Goal: Information Seeking & Learning: Compare options

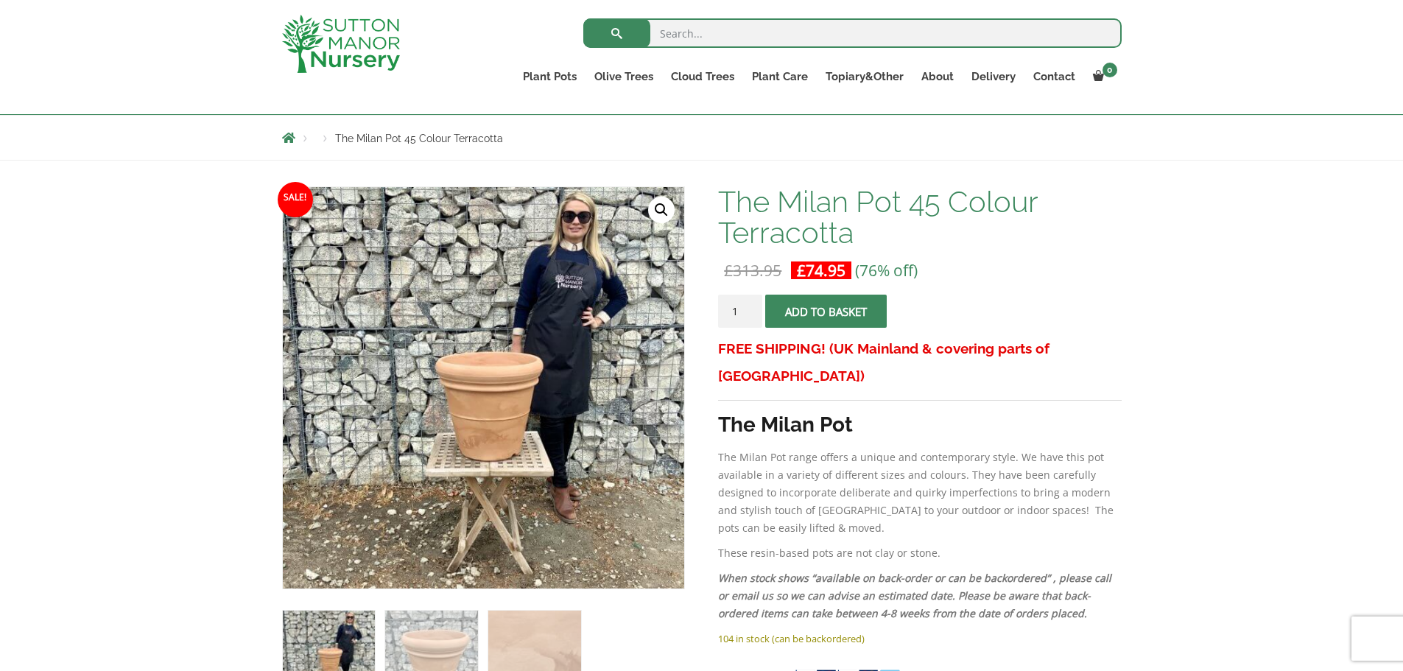
scroll to position [147, 0]
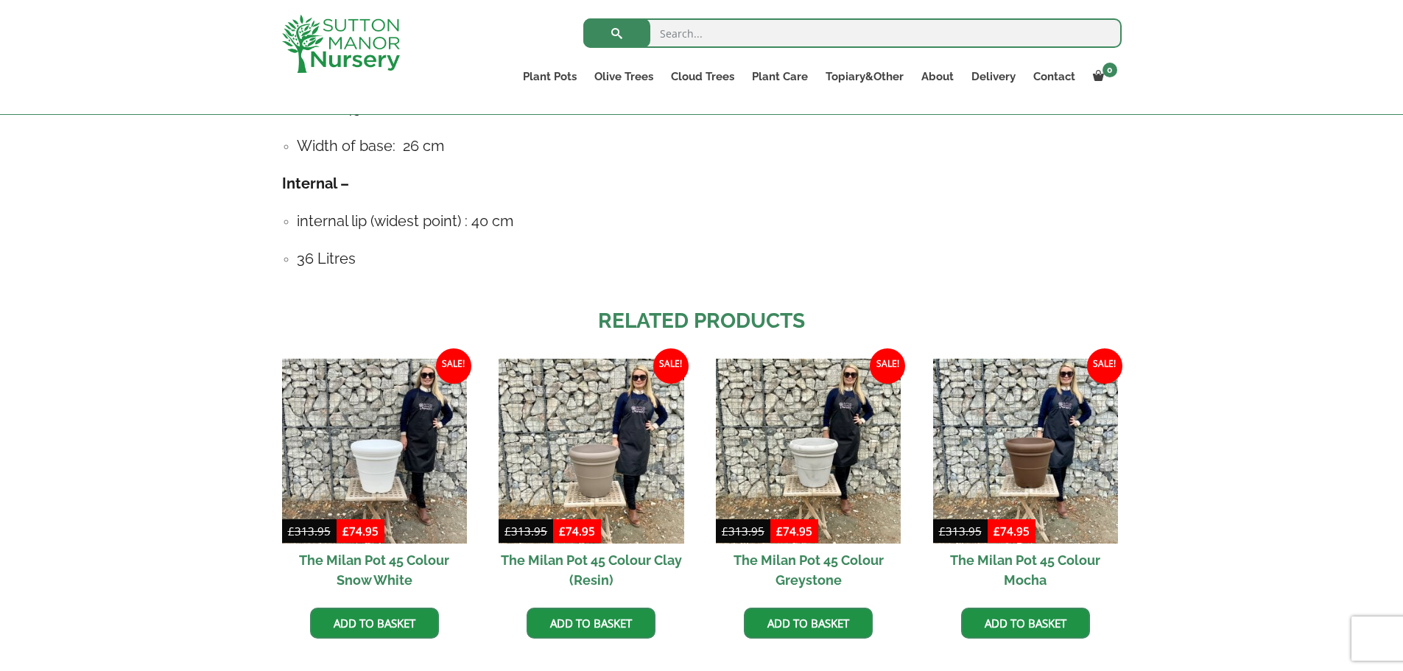
scroll to position [1105, 0]
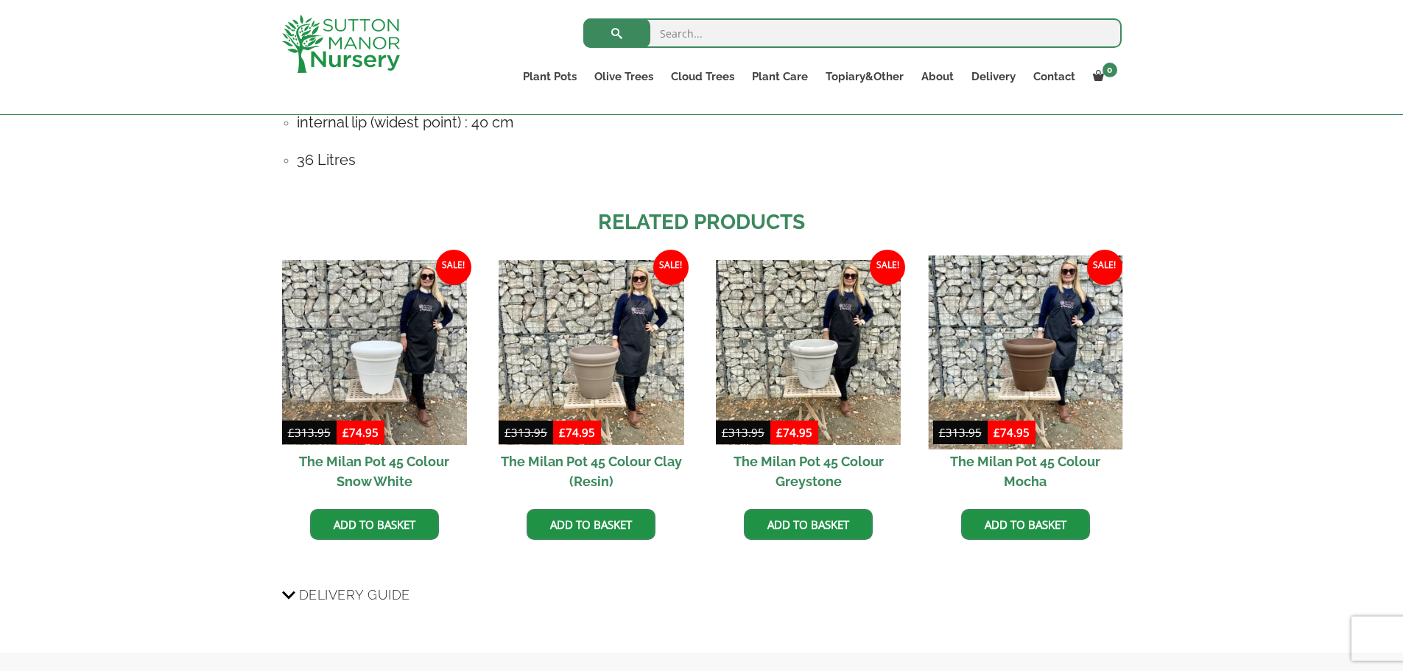
click at [1054, 337] on img at bounding box center [1025, 352] width 194 height 194
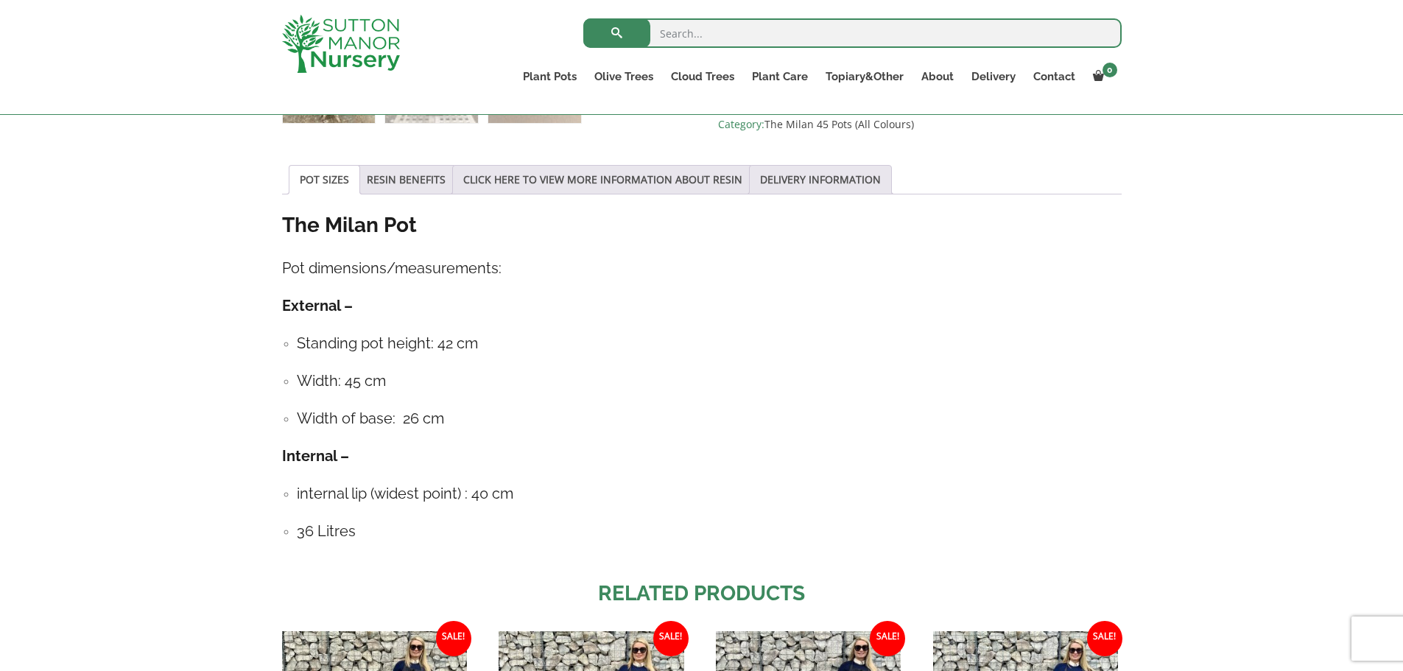
scroll to position [737, 0]
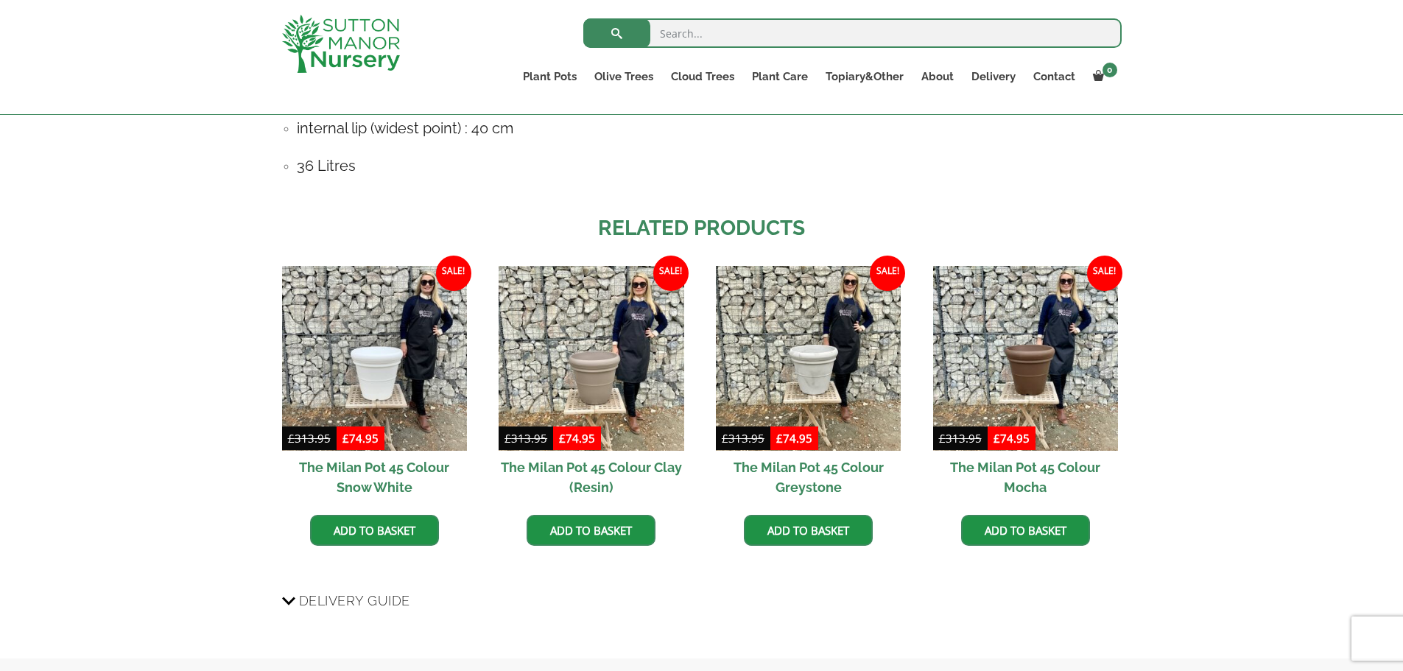
scroll to position [1105, 0]
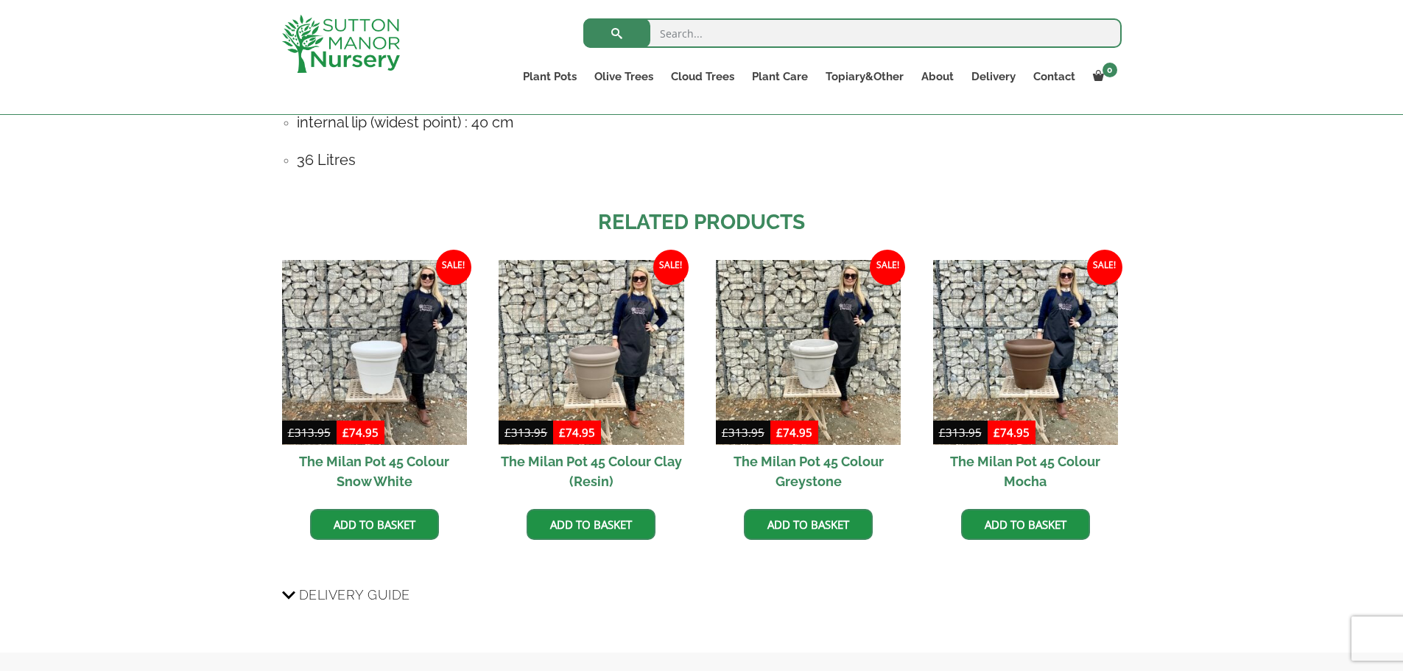
drag, startPoint x: 551, startPoint y: 72, endPoint x: 1017, endPoint y: 185, distance: 479.0
click at [1017, 185] on div "The Milan Pot Pot dimensions/measurements: External – Standing pot height: 42 c…" at bounding box center [702, 13] width 840 height 346
click at [717, 76] on link "Cloud Trees" at bounding box center [702, 76] width 81 height 21
drag, startPoint x: 705, startPoint y: 77, endPoint x: 1197, endPoint y: 172, distance: 501.2
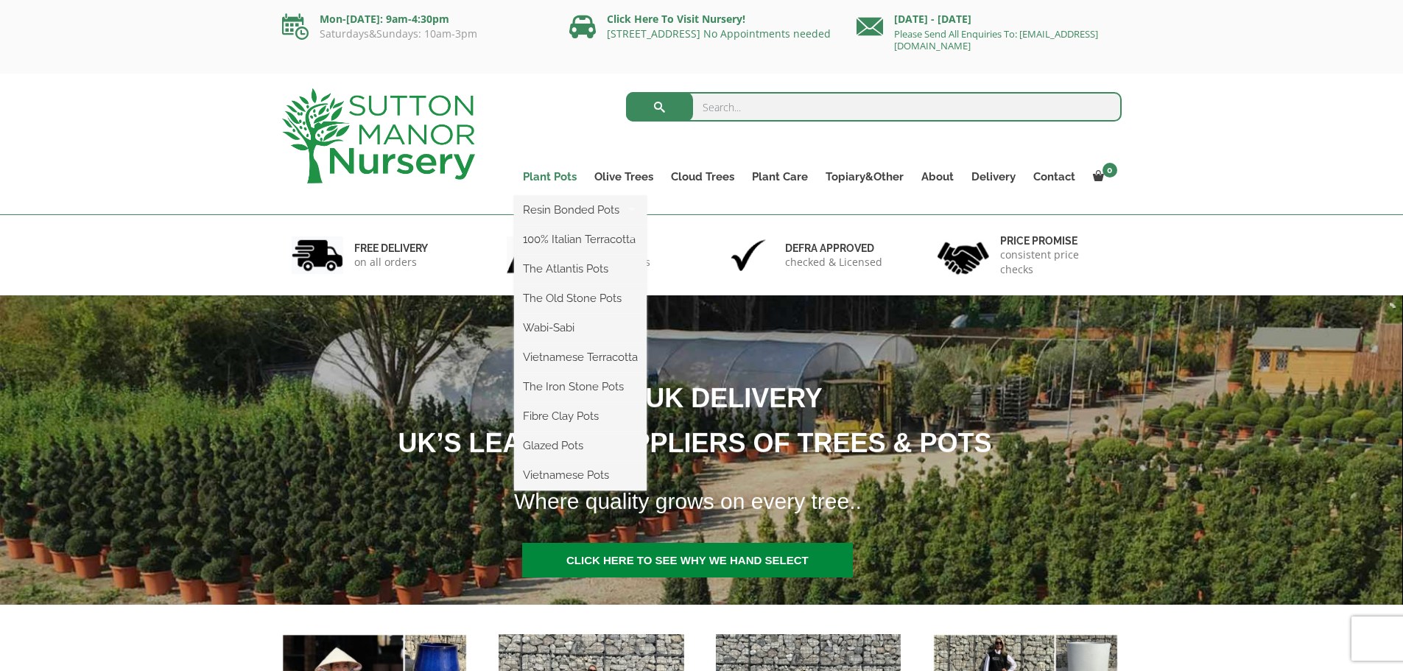
click at [560, 176] on link "Plant Pots" at bounding box center [549, 176] width 71 height 21
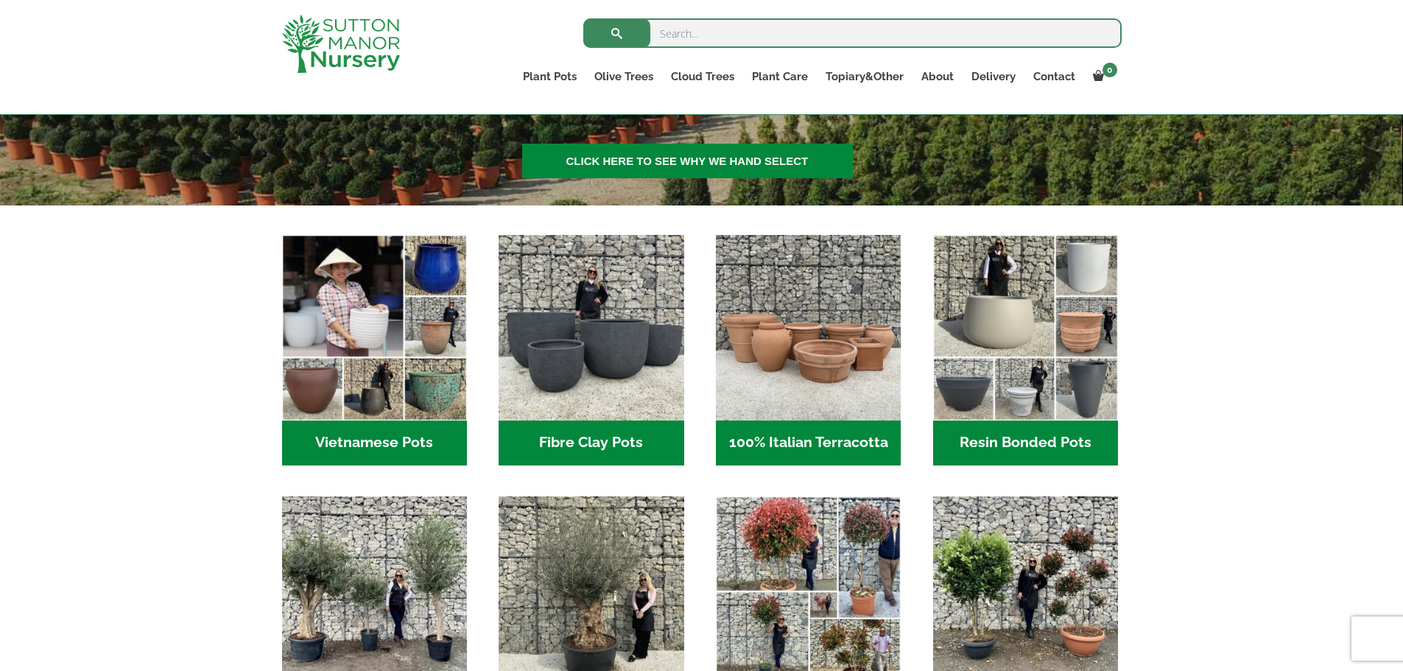
scroll to position [368, 0]
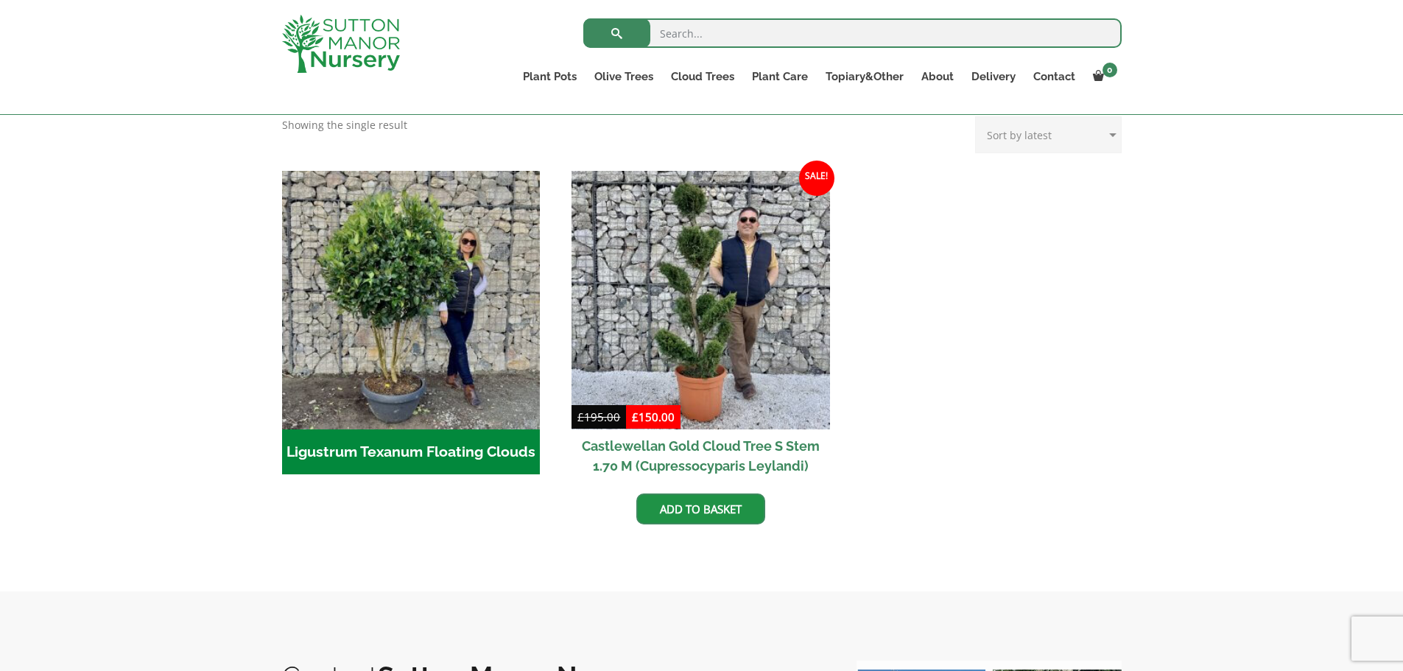
scroll to position [295, 0]
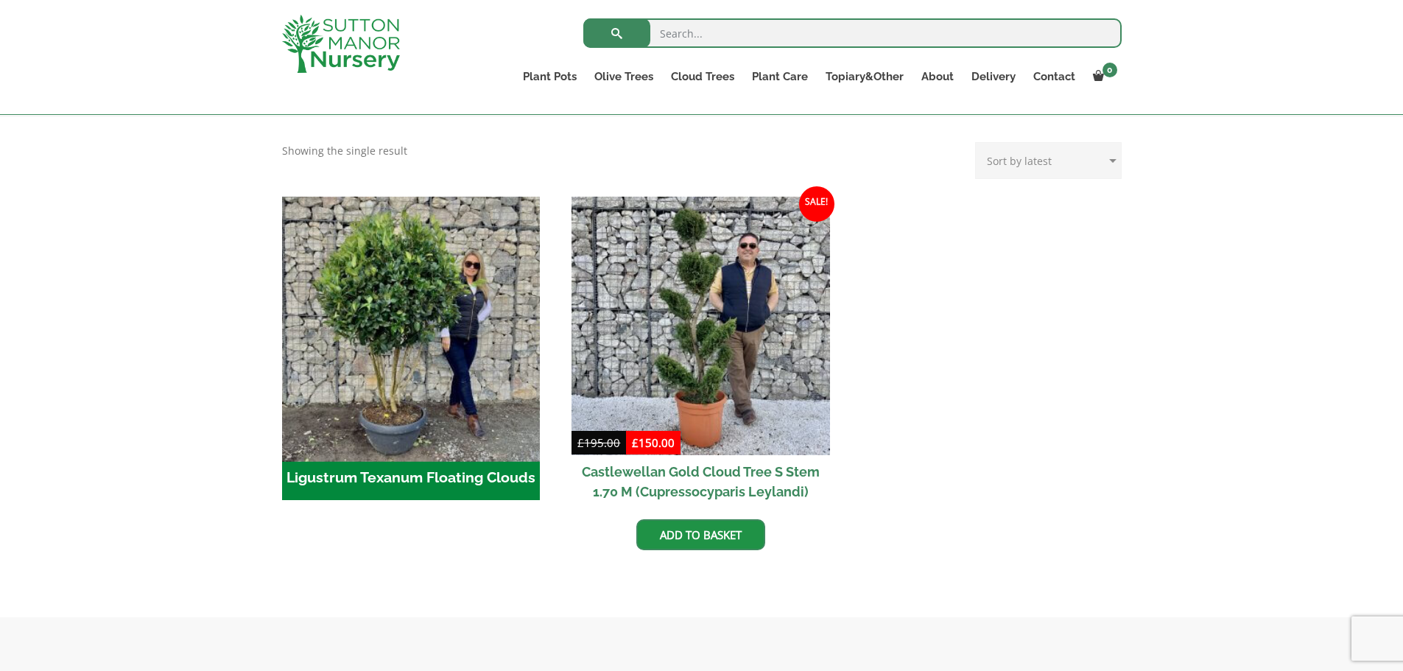
click at [469, 336] on img "Visit product category Ligustrum Texanum Floating Clouds" at bounding box center [411, 325] width 271 height 271
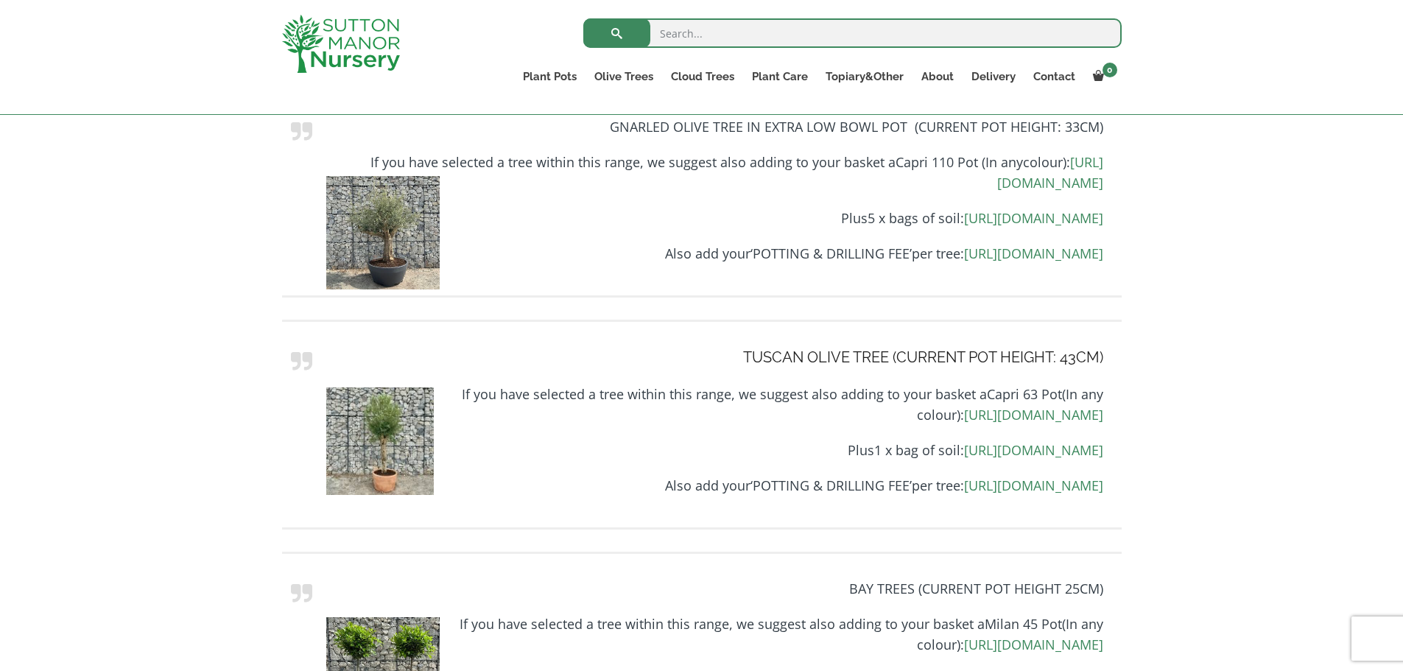
scroll to position [2284, 0]
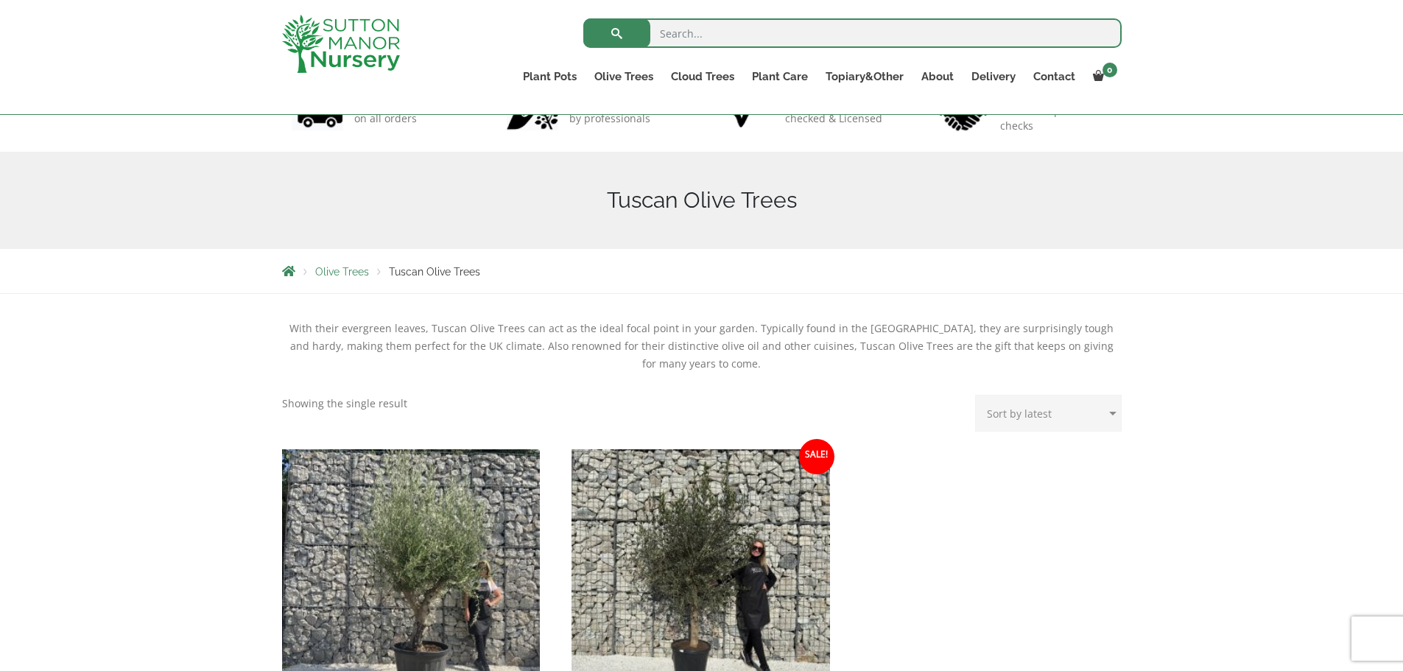
scroll to position [368, 0]
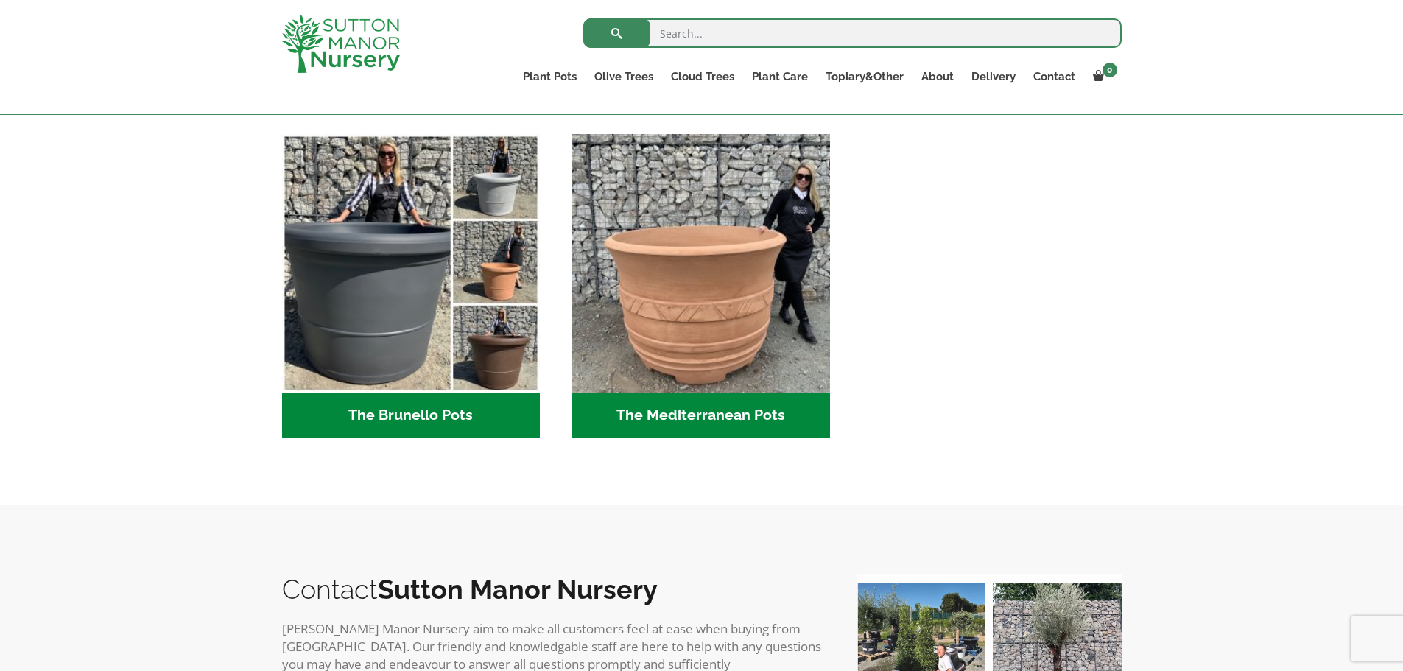
scroll to position [2063, 0]
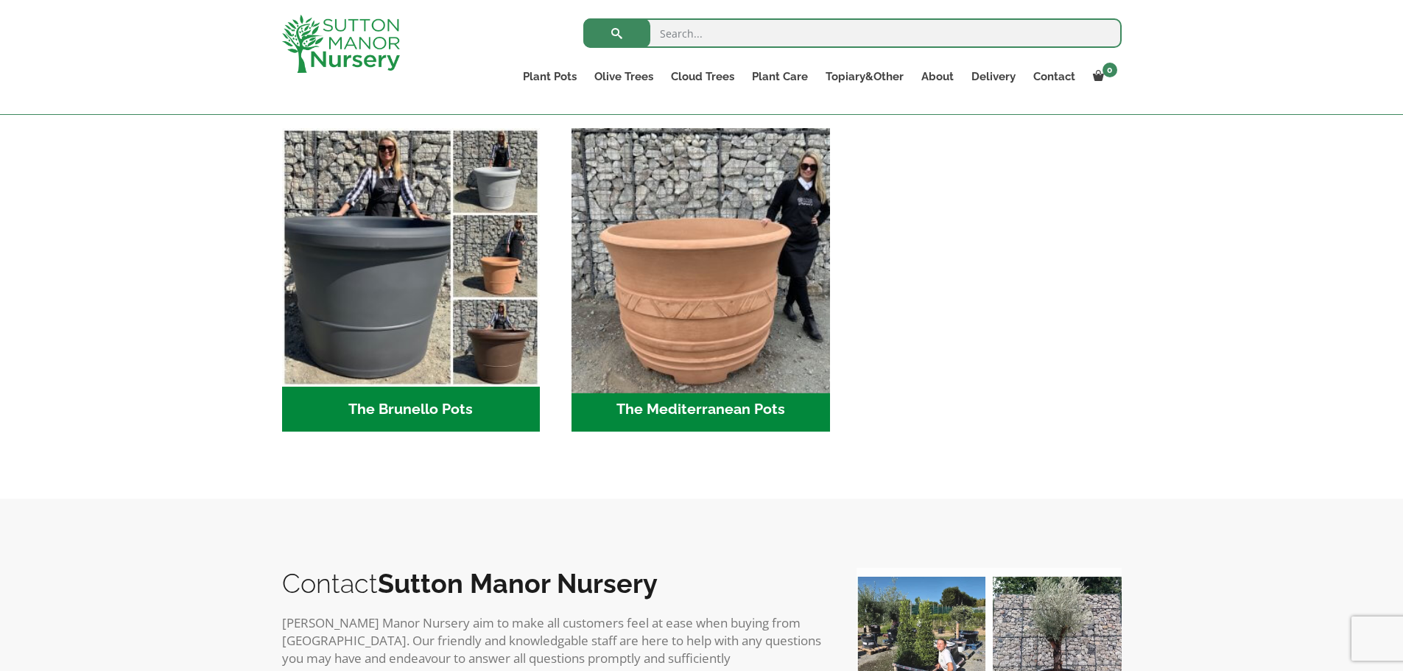
click at [692, 194] on img "Visit product category The Mediterranean Pots" at bounding box center [701, 257] width 271 height 271
click at [749, 254] on img "Visit product category The Mediterranean Pots" at bounding box center [701, 257] width 271 height 271
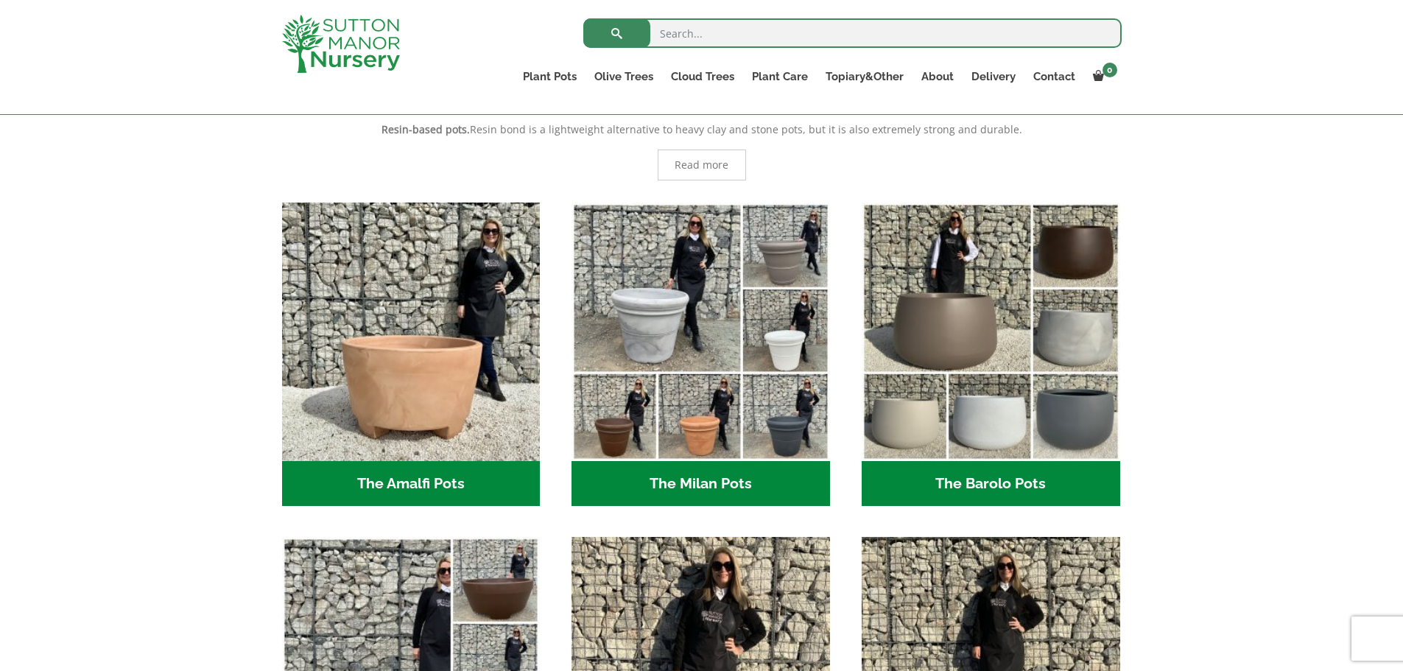
scroll to position [234, 0]
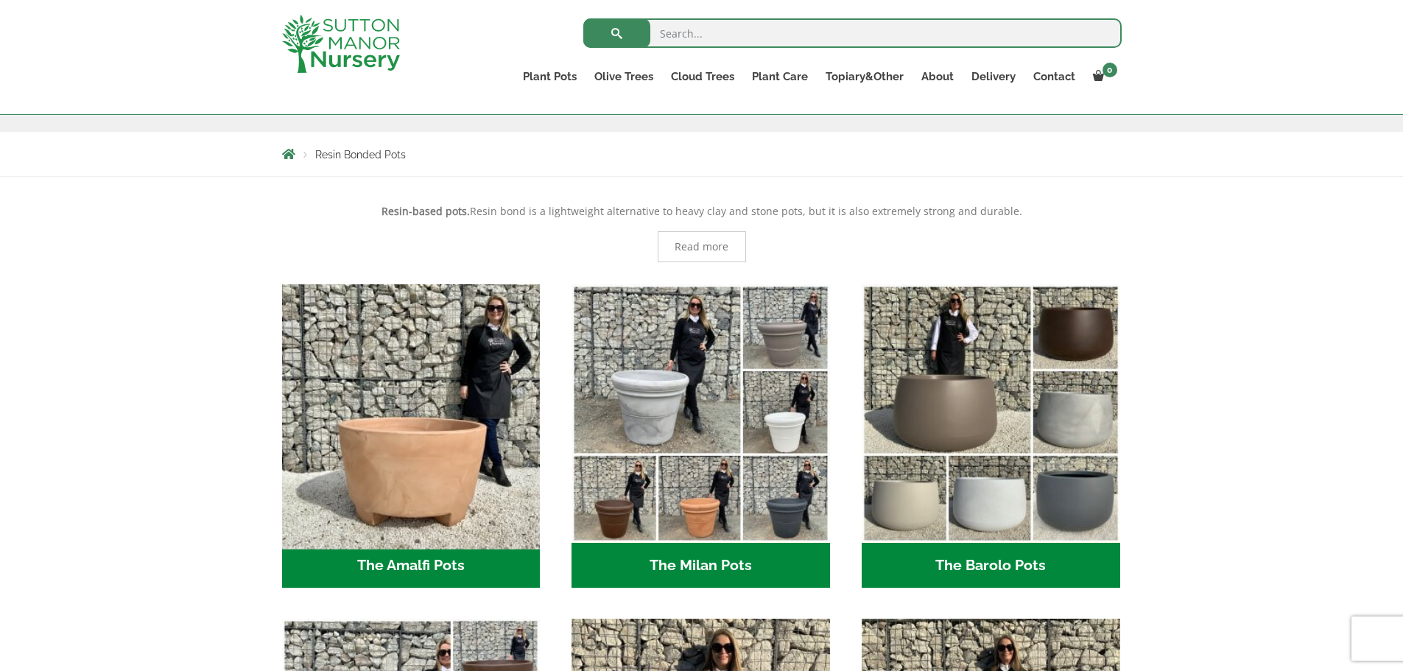
click at [485, 407] on img "Visit product category The Amalfi Pots" at bounding box center [411, 413] width 271 height 271
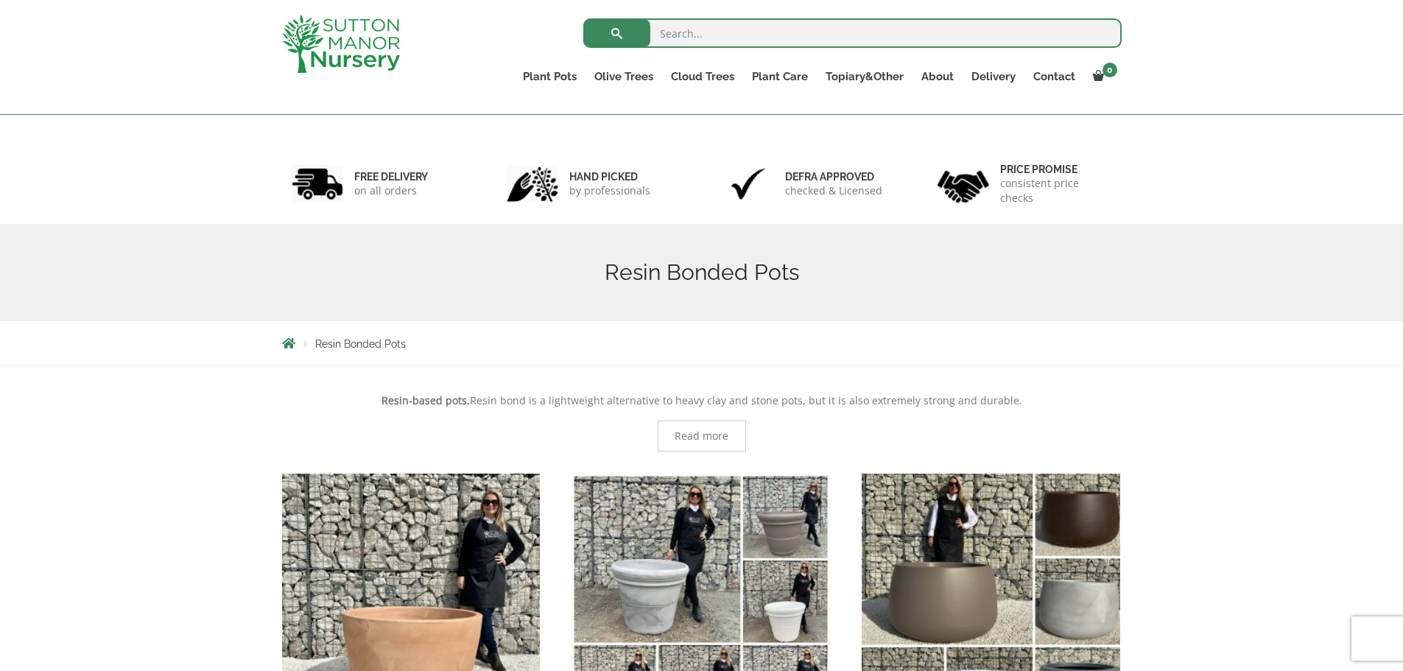
scroll to position [0, 0]
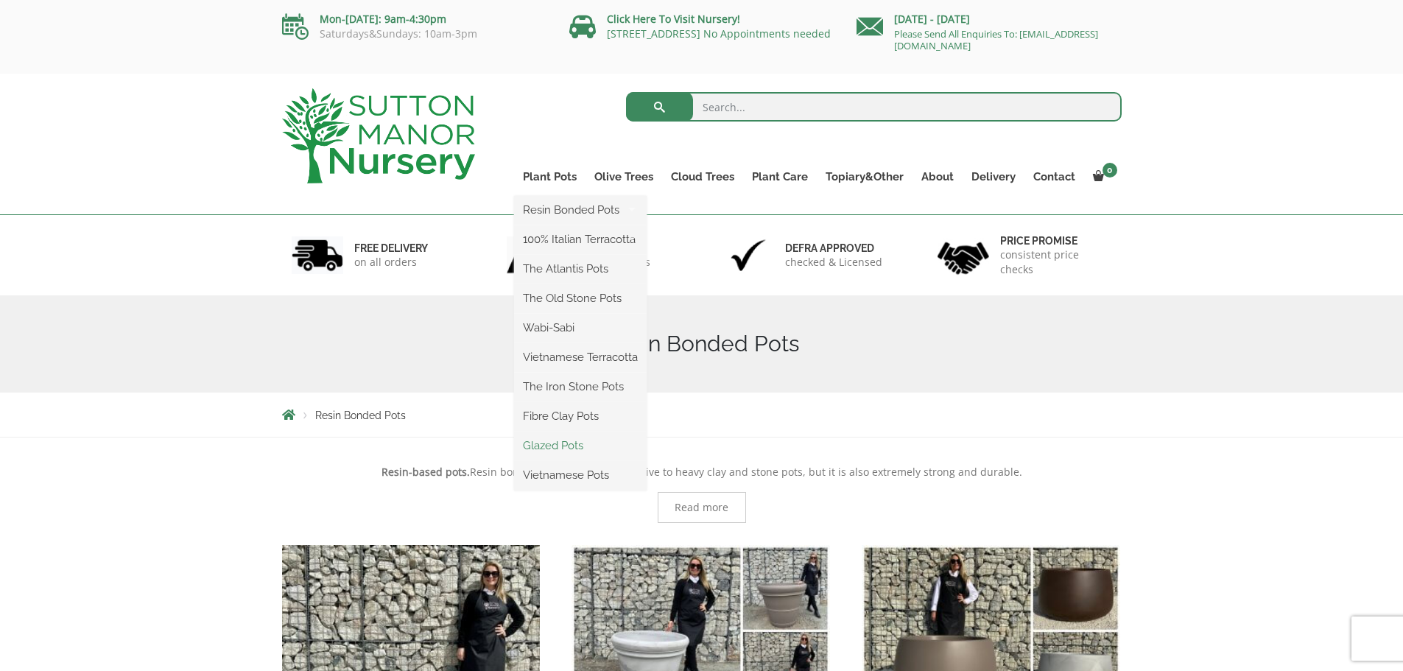
click at [583, 446] on link "Glazed Pots" at bounding box center [580, 446] width 133 height 22
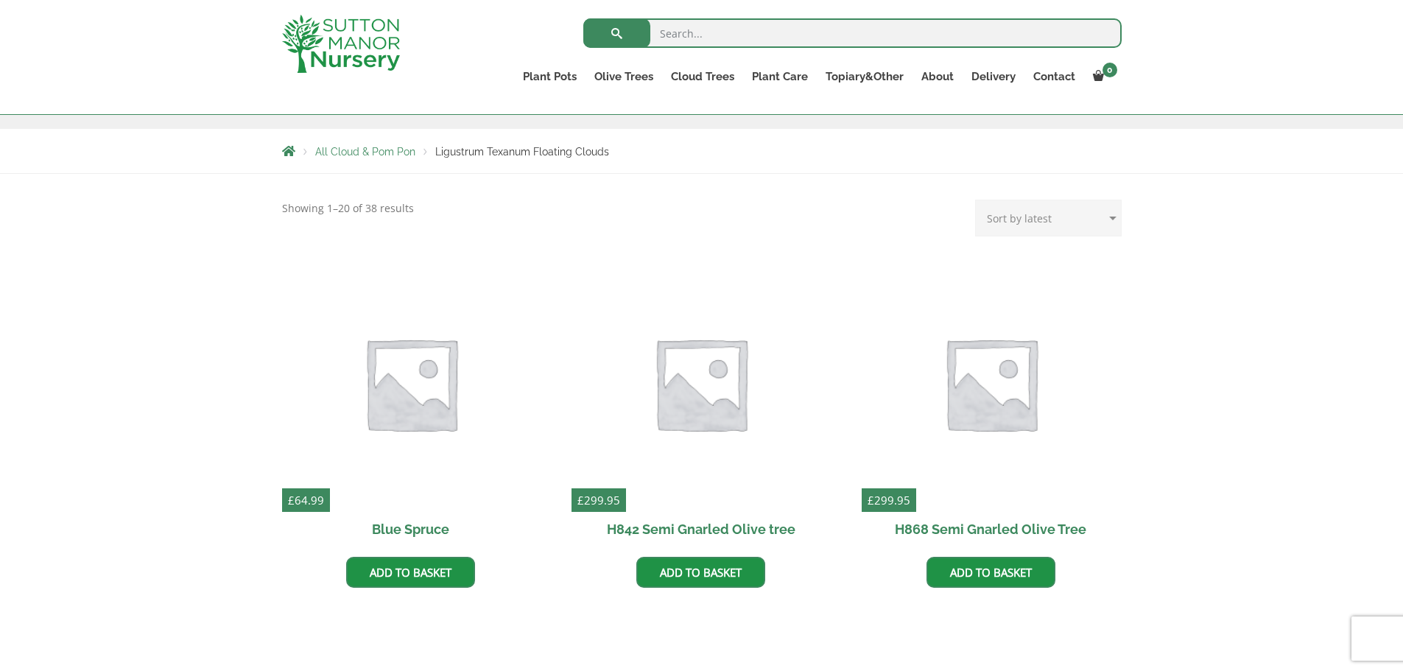
scroll to position [221, 0]
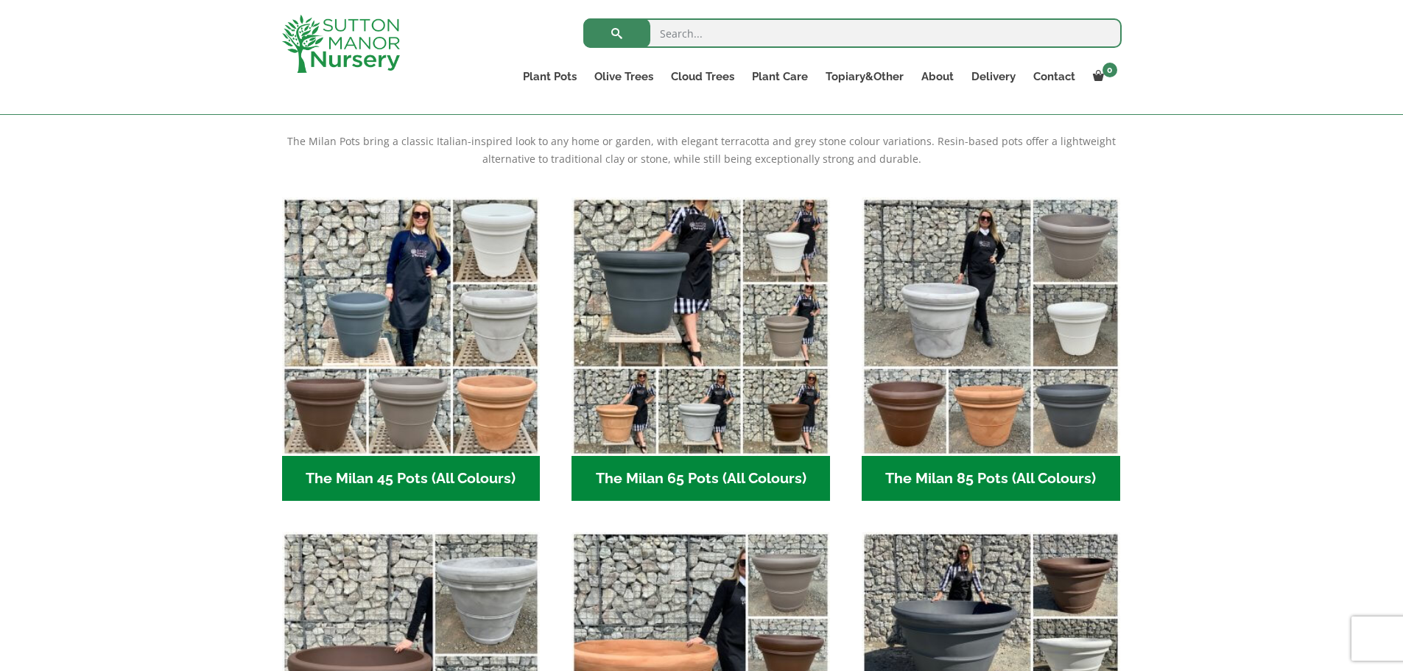
scroll to position [295, 0]
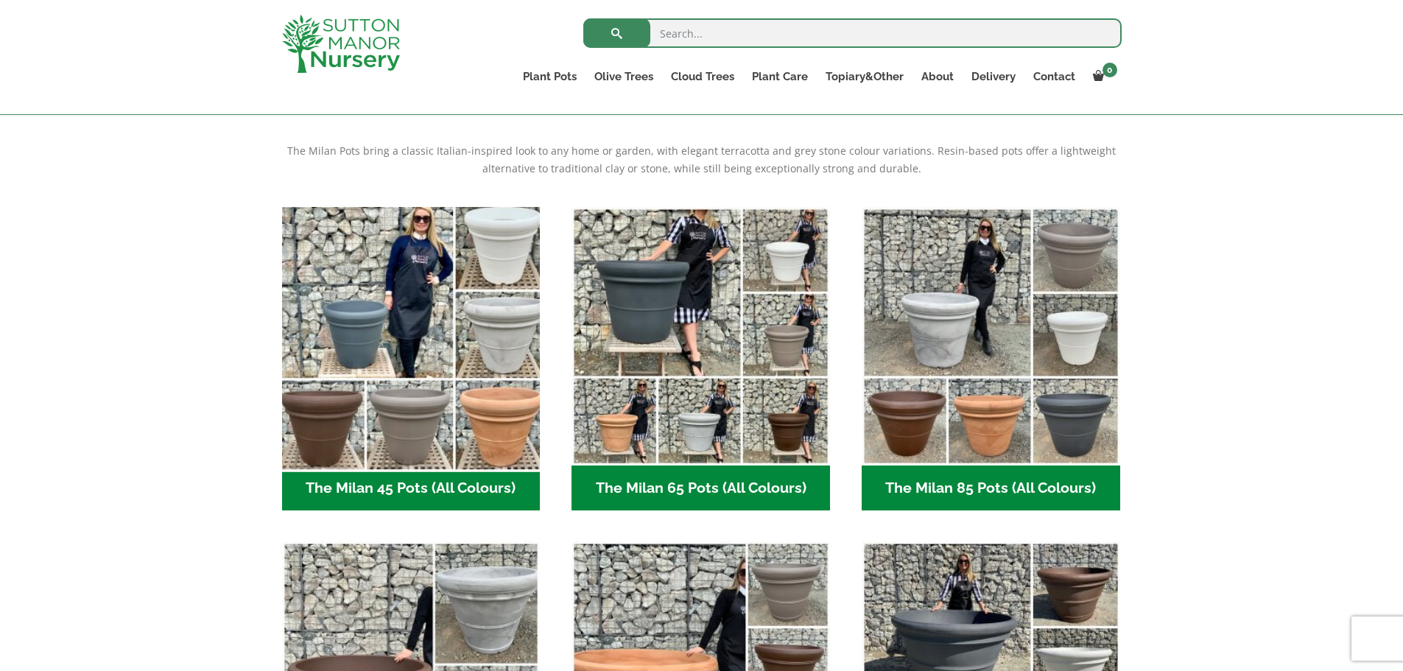
click at [446, 238] on img "Visit product category The Milan 45 Pots (All Colours)" at bounding box center [411, 335] width 271 height 271
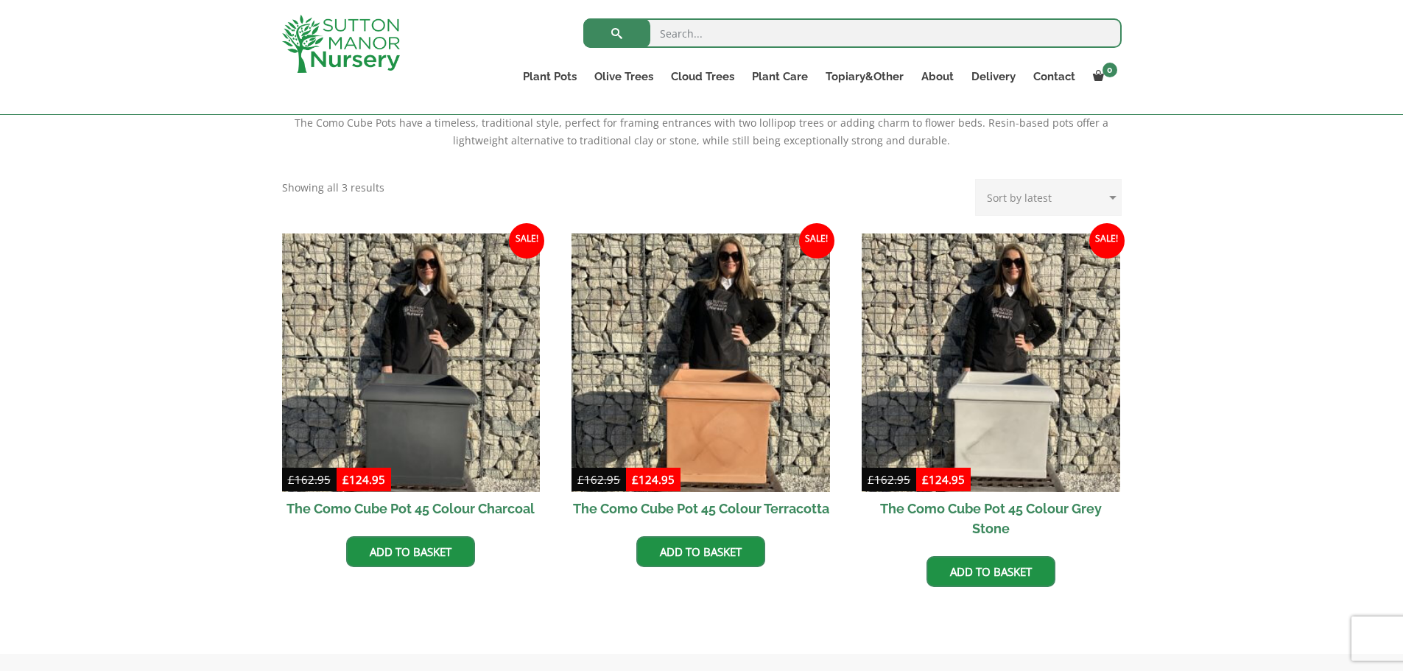
scroll to position [368, 0]
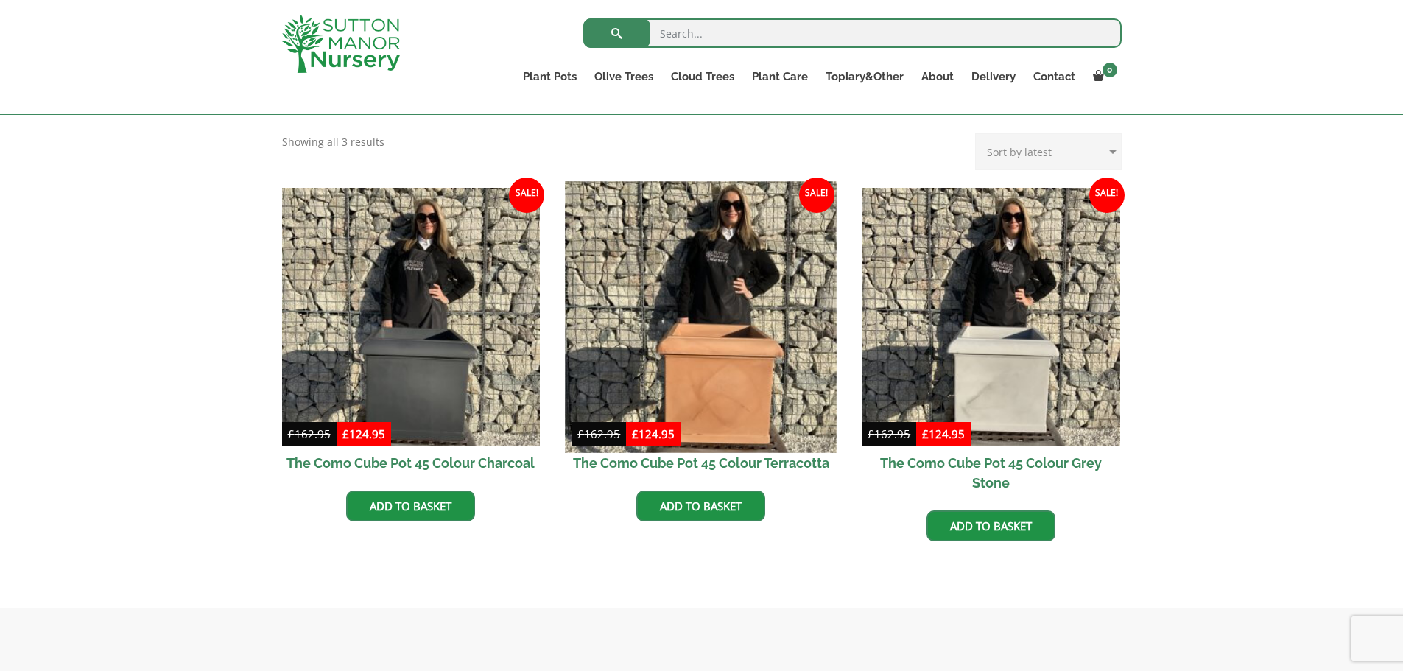
click at [650, 334] on img at bounding box center [701, 316] width 271 height 271
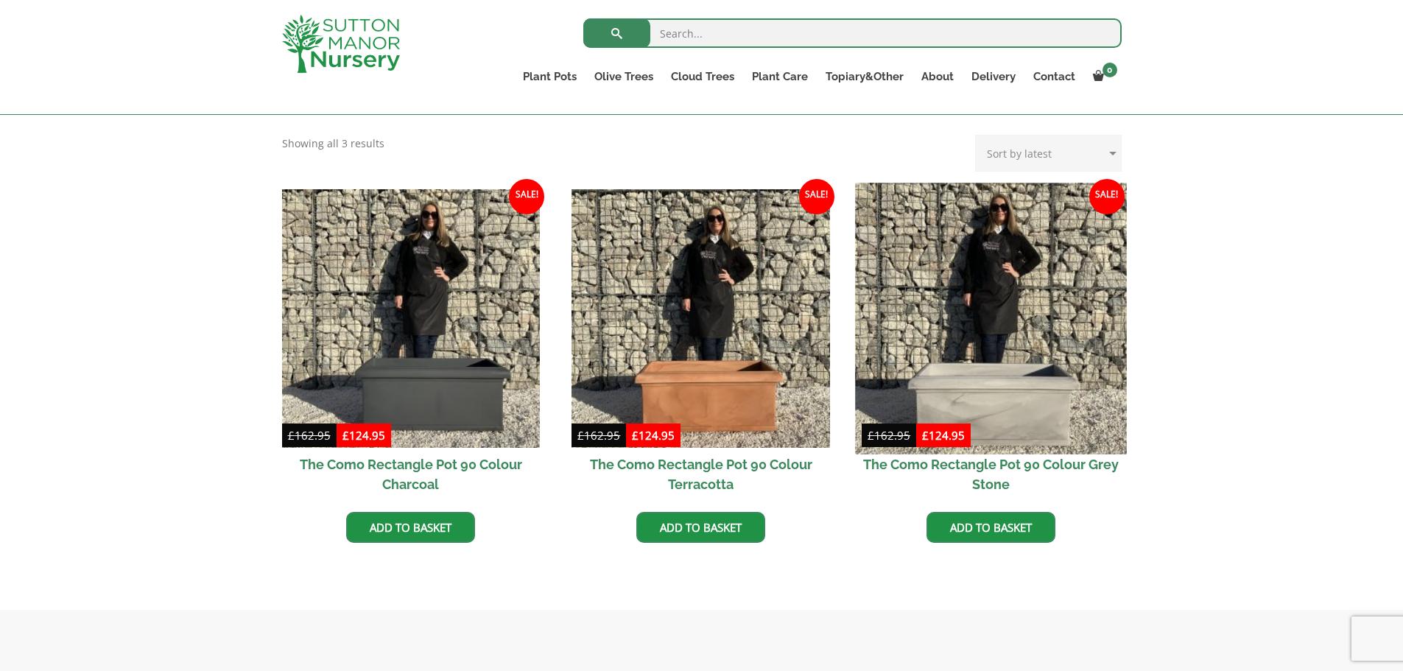
scroll to position [368, 0]
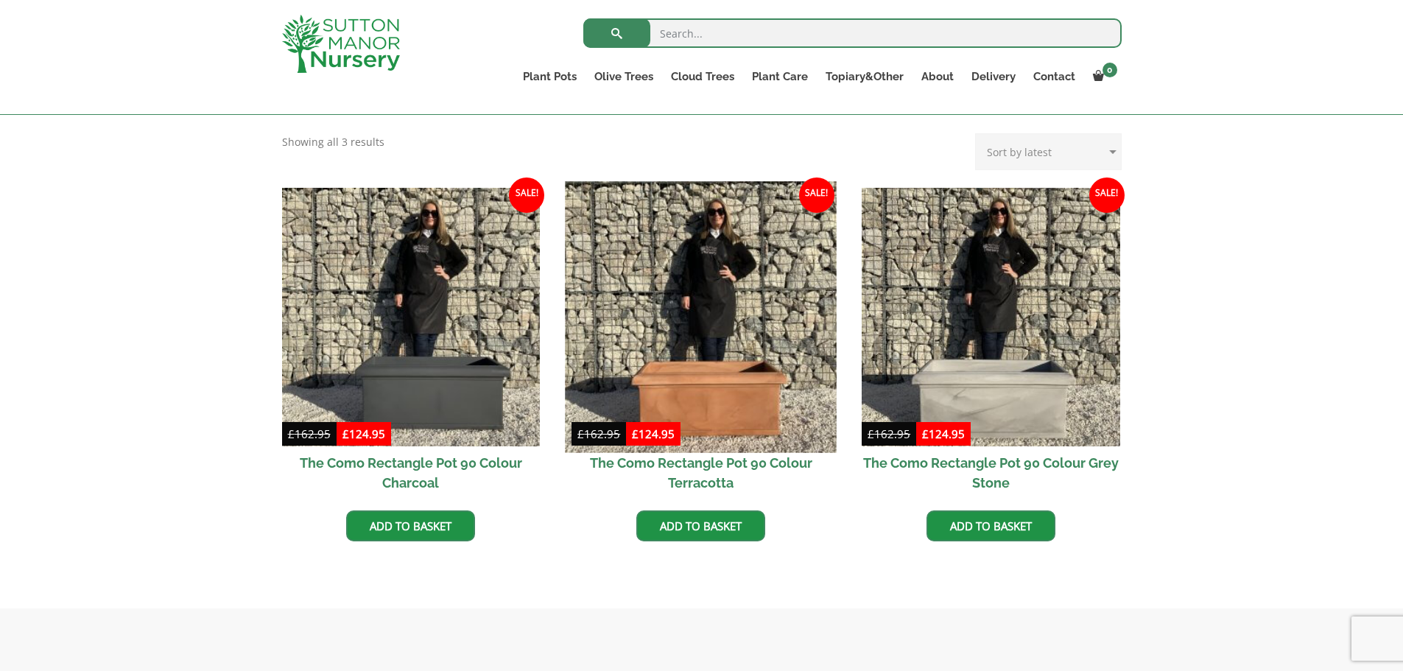
click at [631, 321] on img at bounding box center [701, 316] width 271 height 271
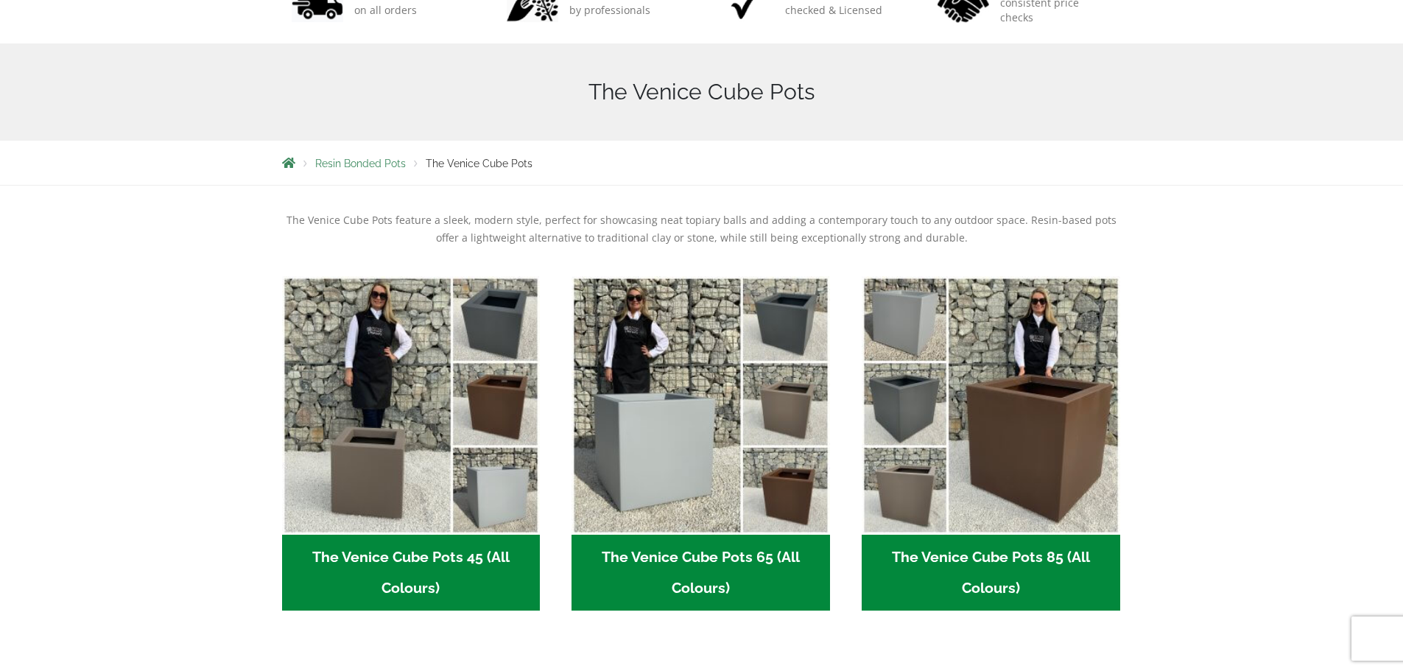
scroll to position [295, 0]
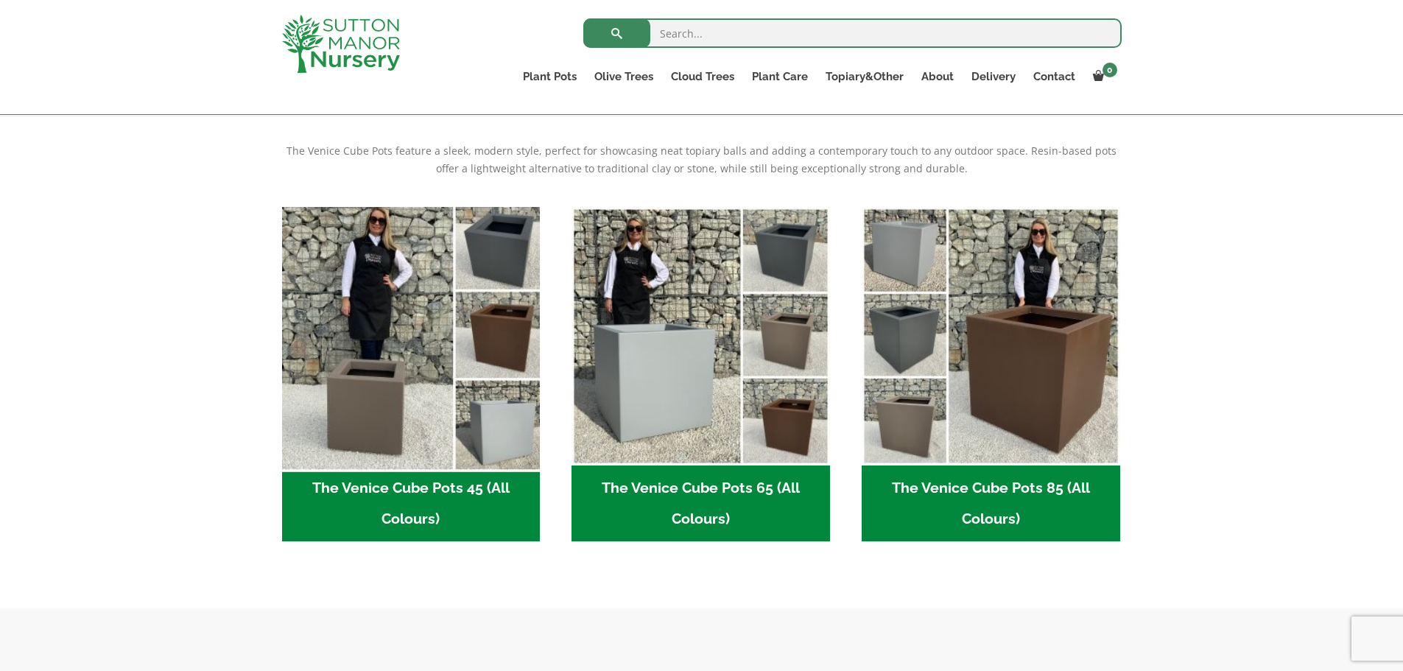
click at [379, 225] on img "Visit product category The Venice Cube Pots 45 (All Colours)" at bounding box center [411, 335] width 271 height 271
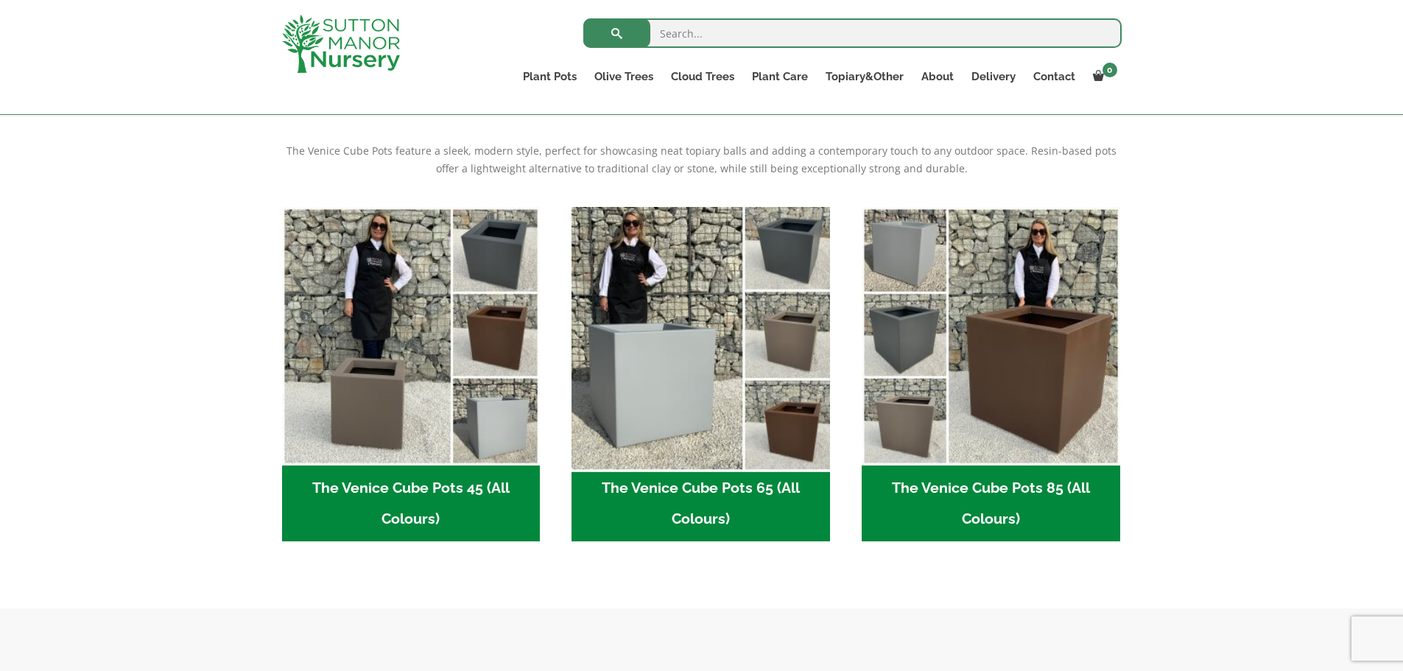
click at [768, 431] on img "Visit product category The Venice Cube Pots 65 (All Colours)" at bounding box center [701, 335] width 271 height 271
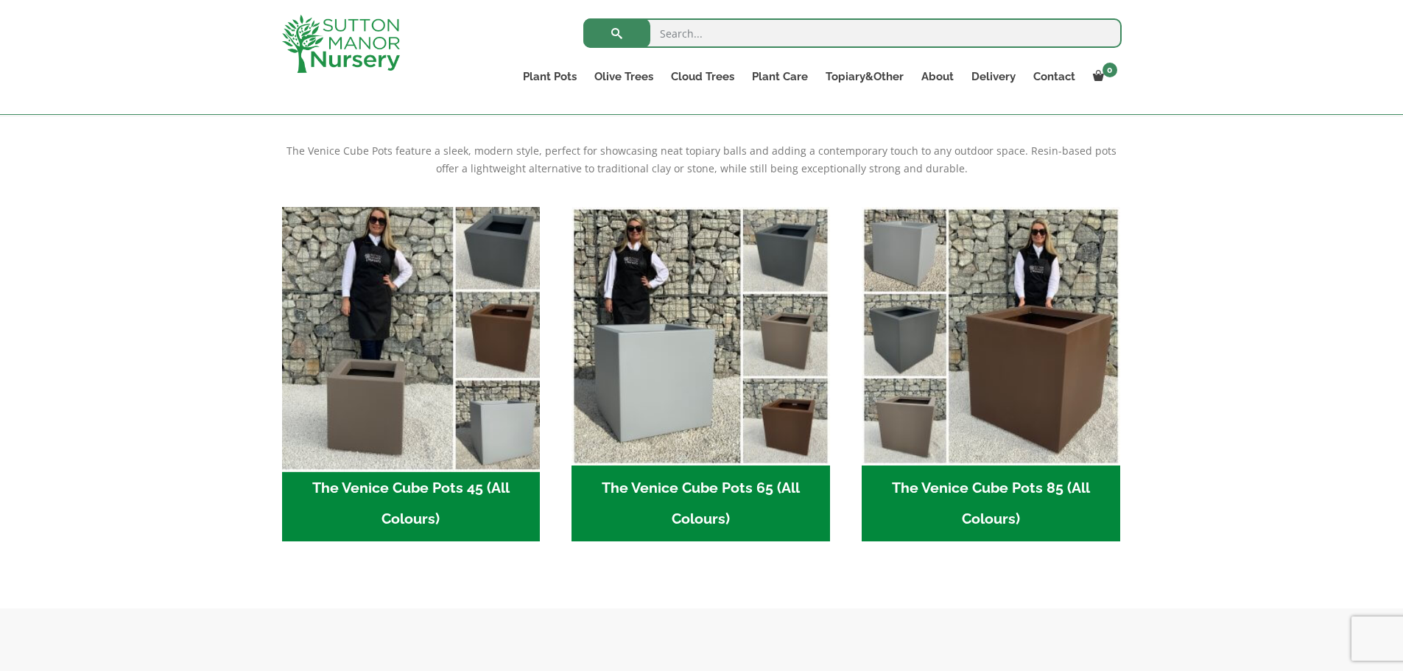
click at [359, 265] on img "Visit product category The Venice Cube Pots 45 (All Colours)" at bounding box center [411, 335] width 271 height 271
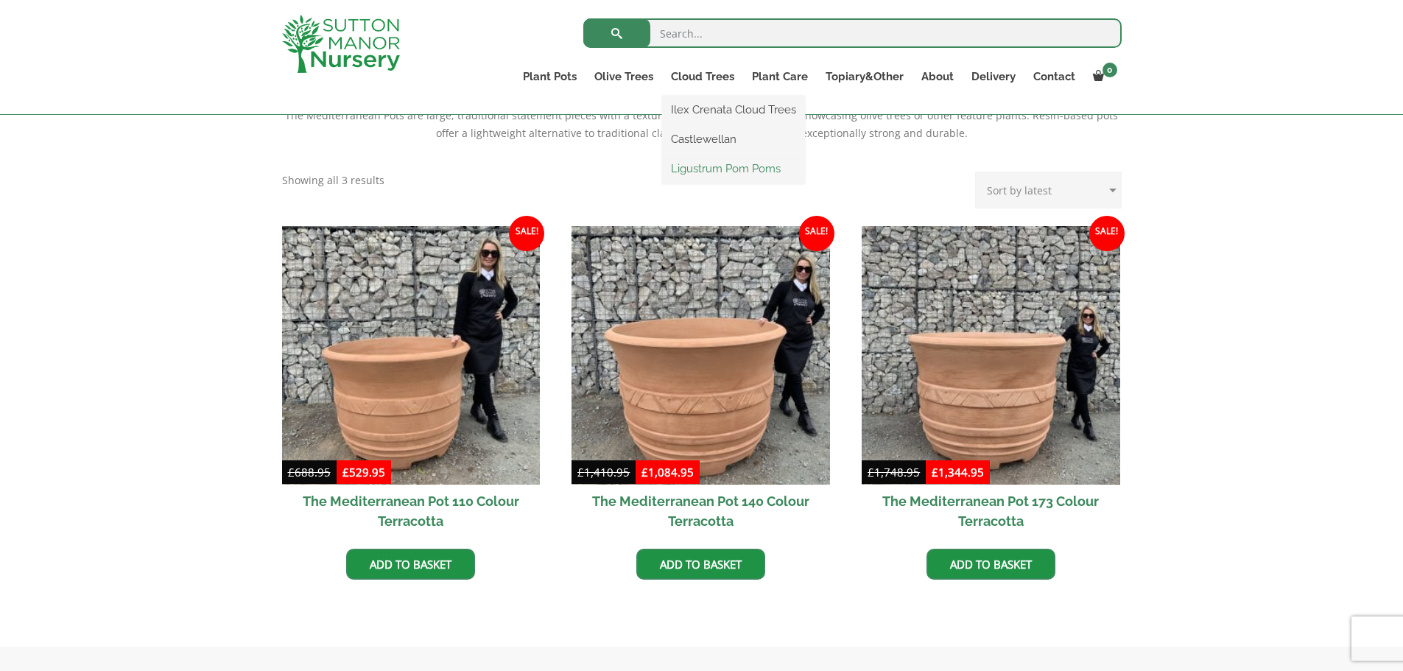
scroll to position [368, 0]
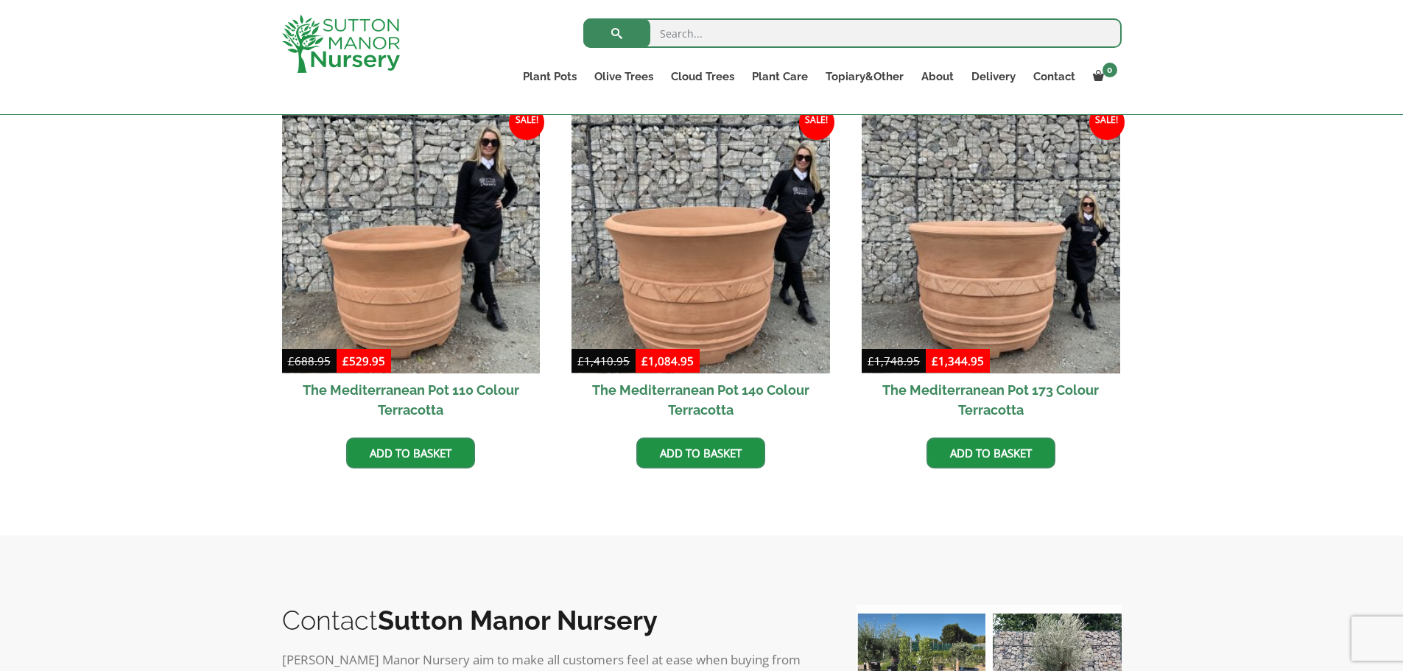
scroll to position [442, 0]
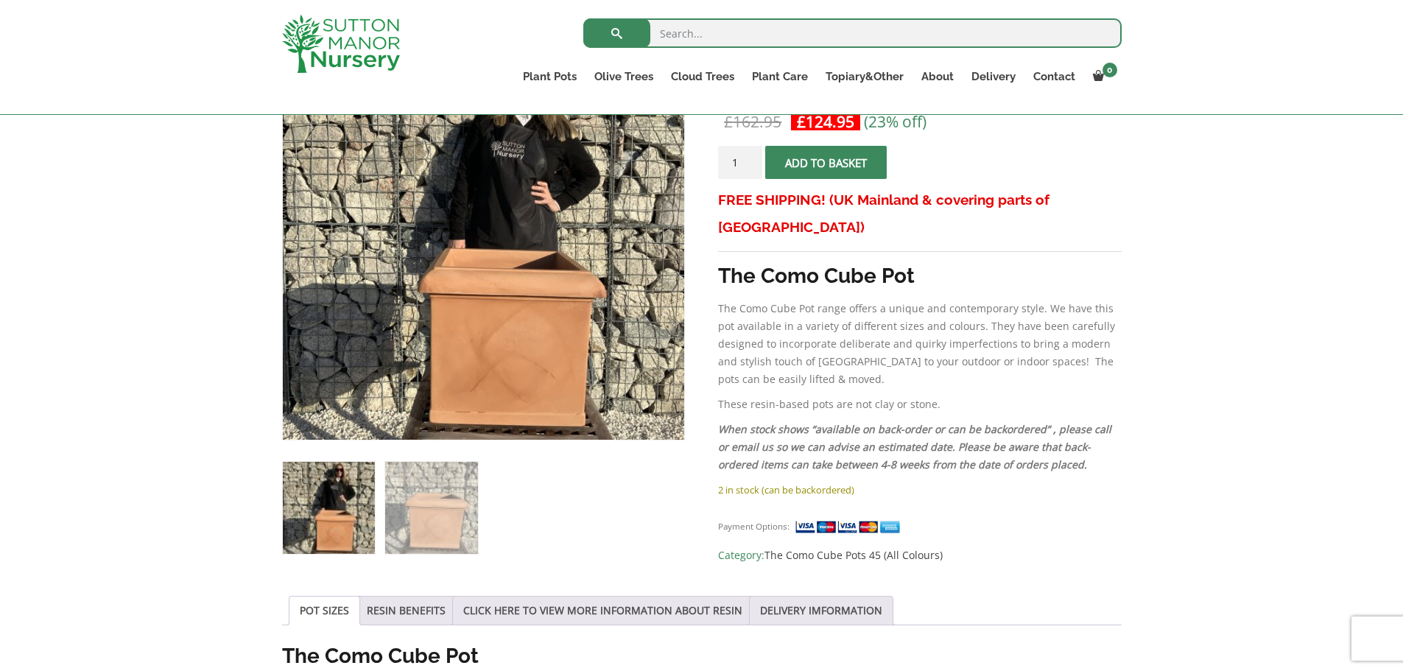
scroll to position [295, 0]
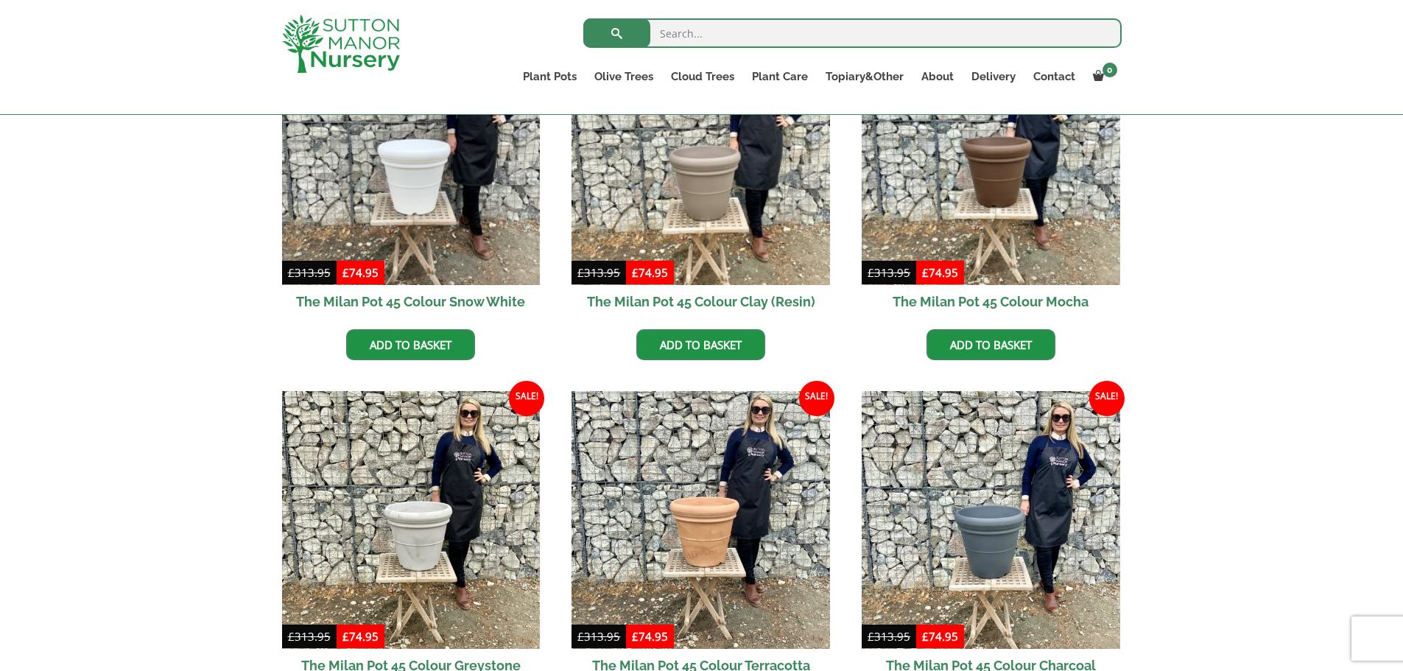
scroll to position [516, 0]
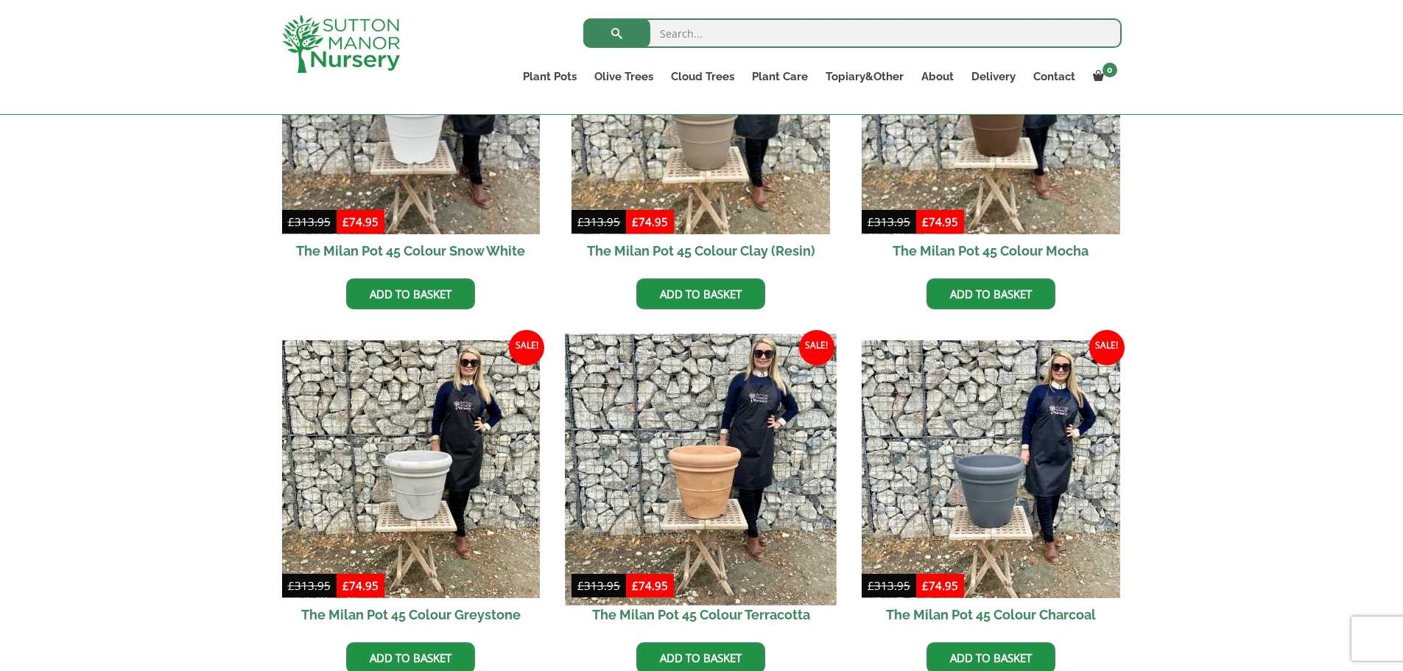
click at [765, 470] on img at bounding box center [701, 469] width 271 height 271
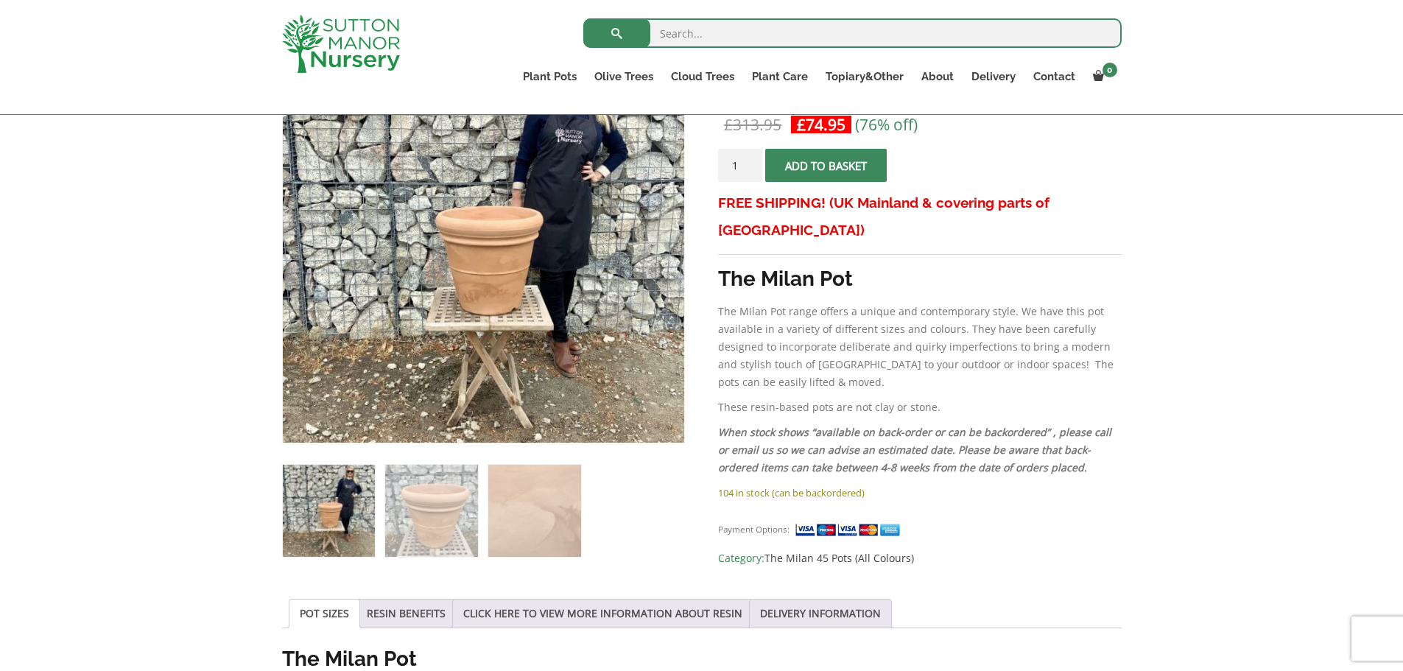
scroll to position [221, 0]
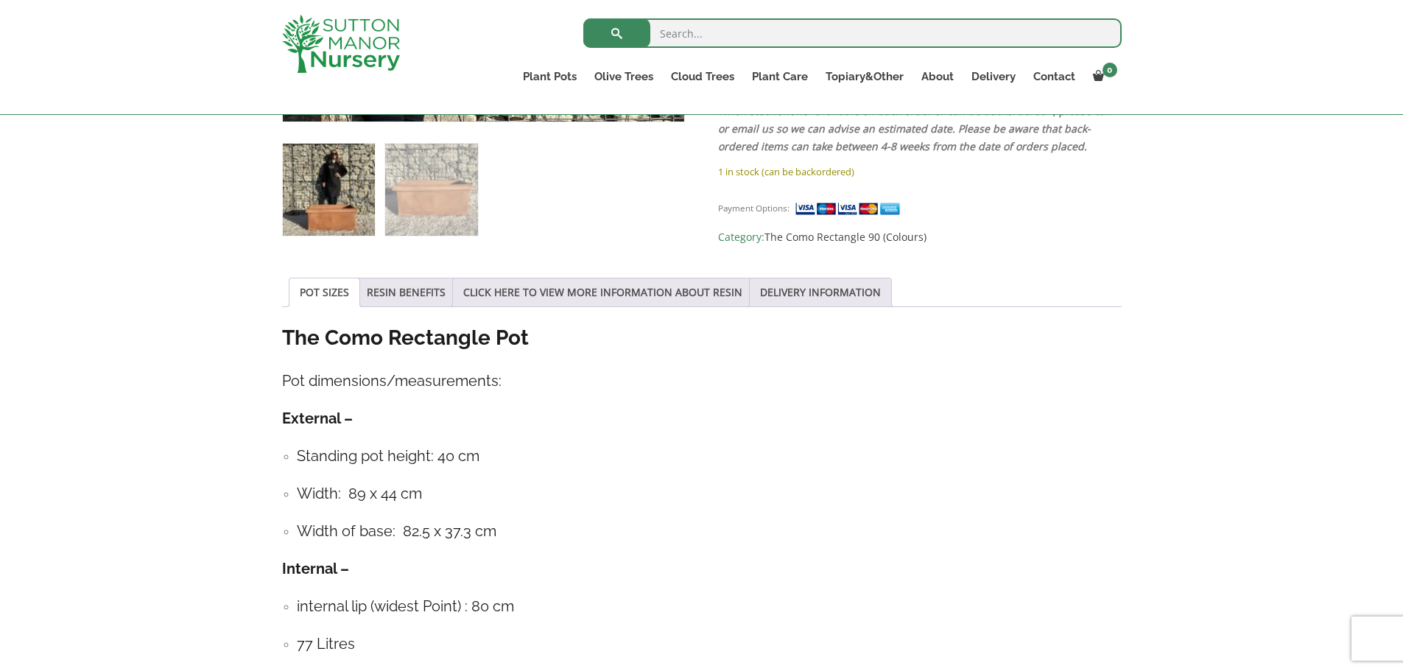
scroll to position [663, 0]
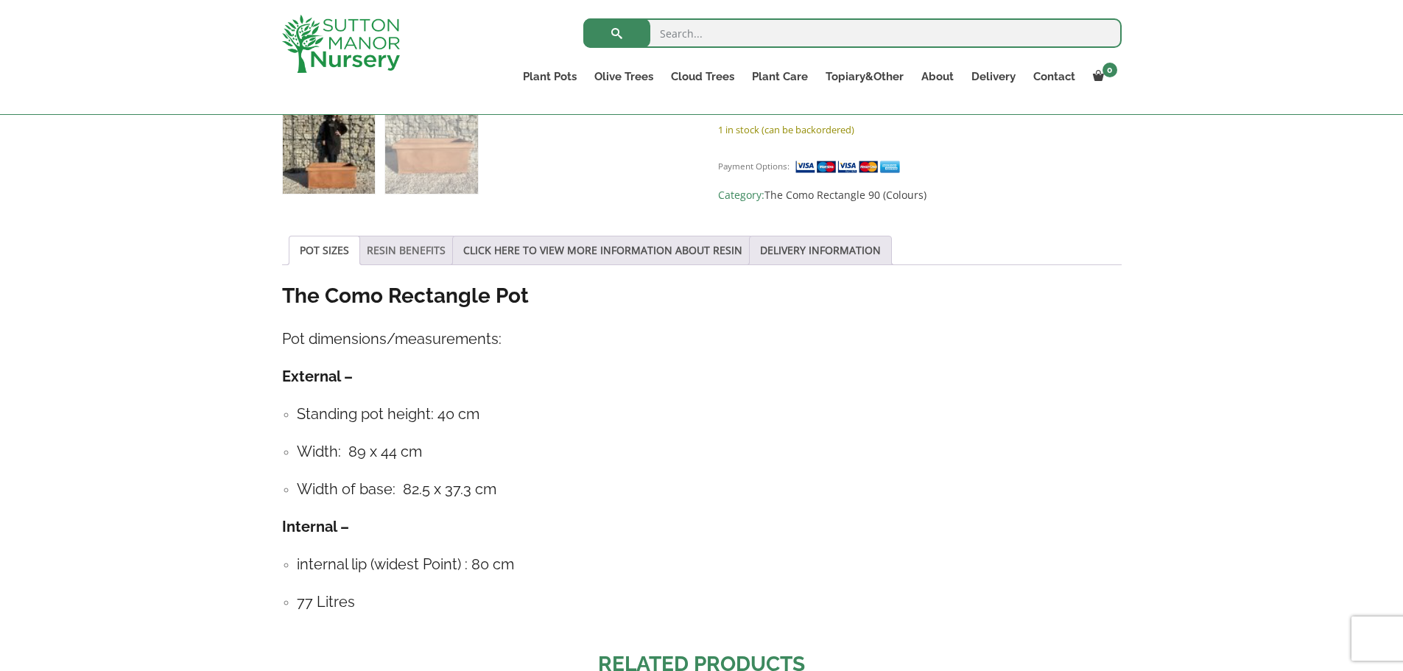
click at [425, 256] on link "RESIN BENEFITS" at bounding box center [406, 250] width 79 height 28
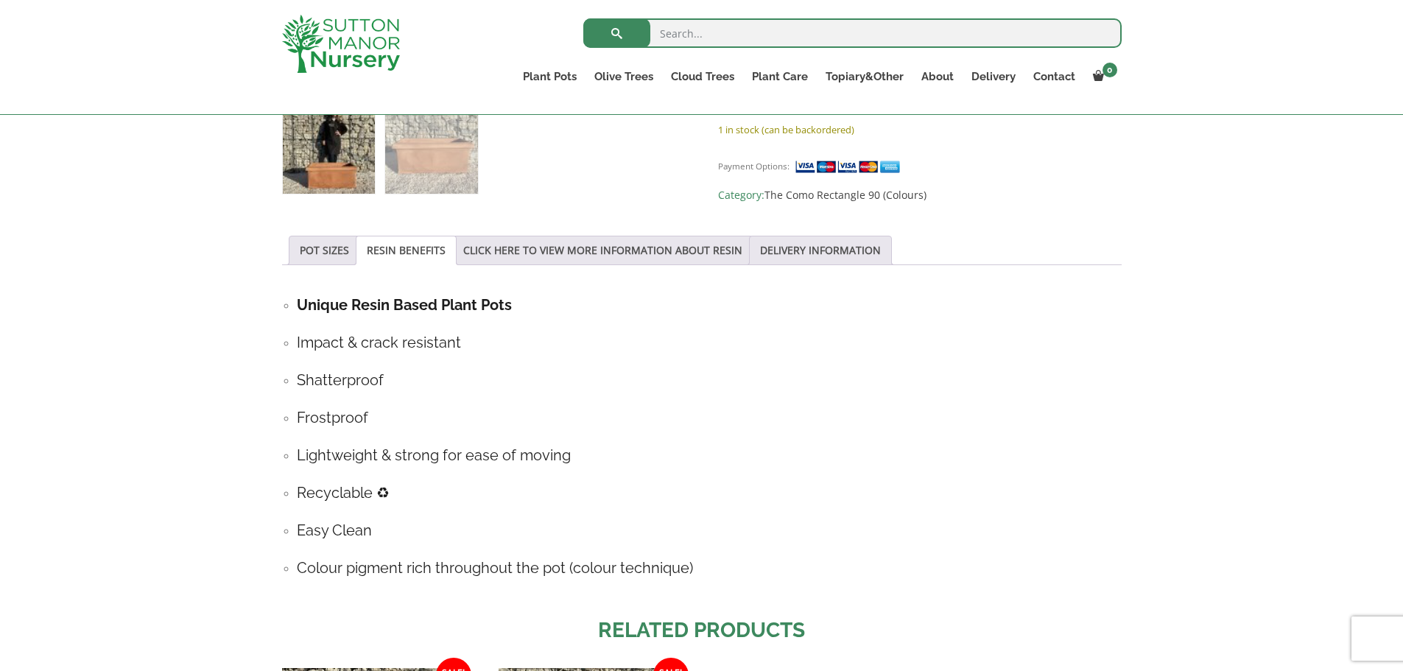
click at [295, 236] on li "POT SIZES" at bounding box center [324, 250] width 71 height 29
drag, startPoint x: 299, startPoint y: 243, endPoint x: 309, endPoint y: 243, distance: 10.3
click at [300, 243] on link "POT SIZES" at bounding box center [324, 250] width 49 height 28
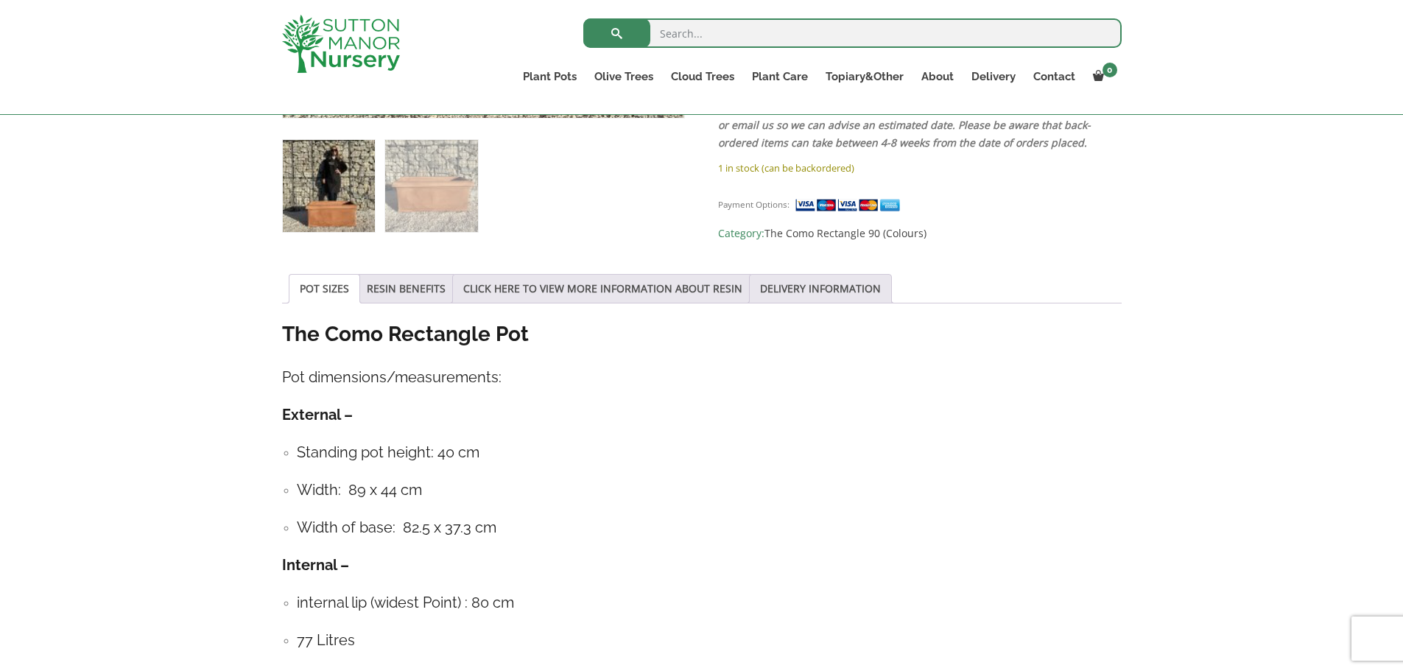
scroll to position [737, 0]
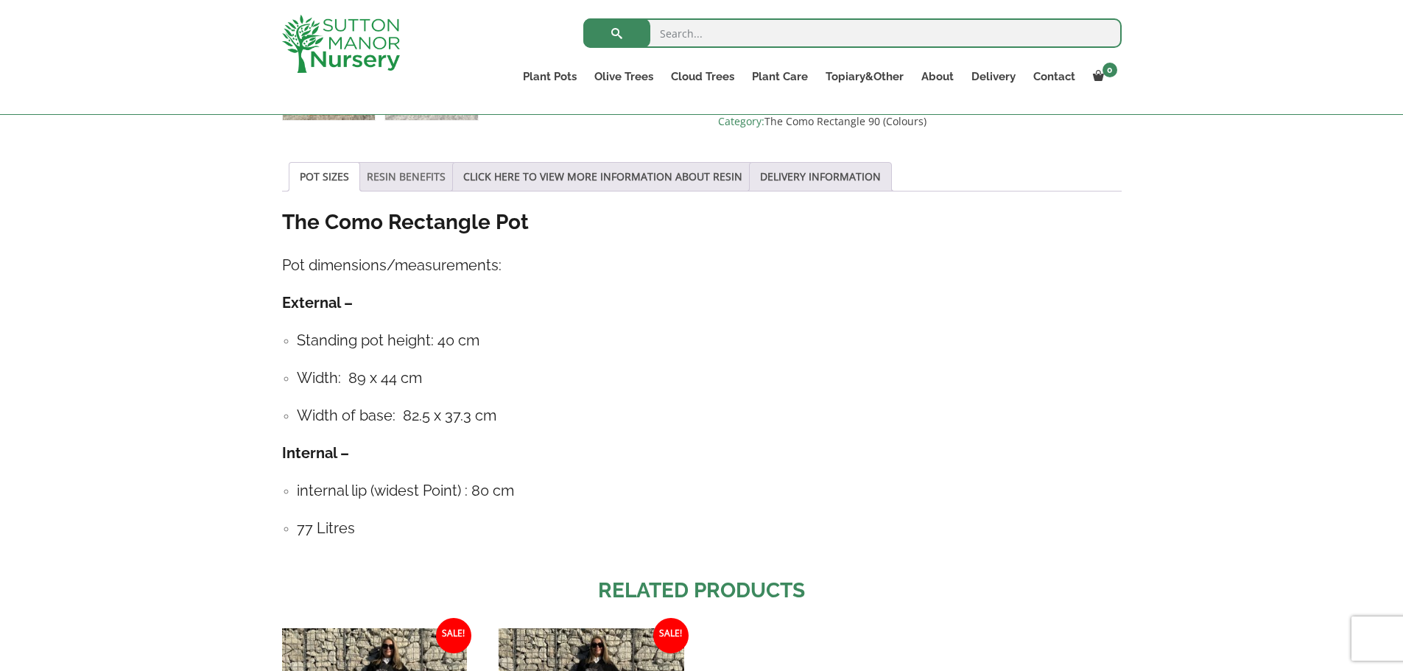
click at [417, 183] on link "RESIN BENEFITS" at bounding box center [406, 177] width 79 height 28
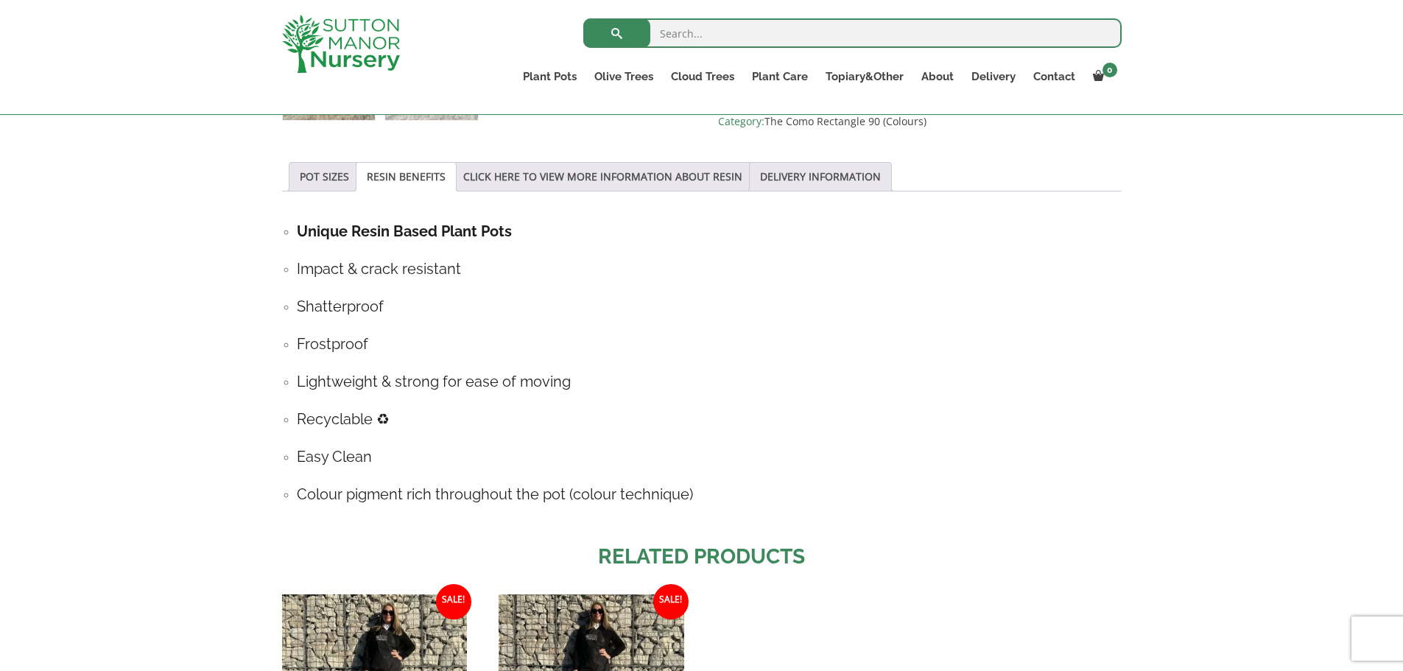
click at [359, 178] on li "RESIN BENEFITS" at bounding box center [406, 176] width 101 height 29
click at [529, 180] on link "CLICK HERE TO VIEW MORE INFORMATION ABOUT RESIN" at bounding box center [602, 177] width 279 height 28
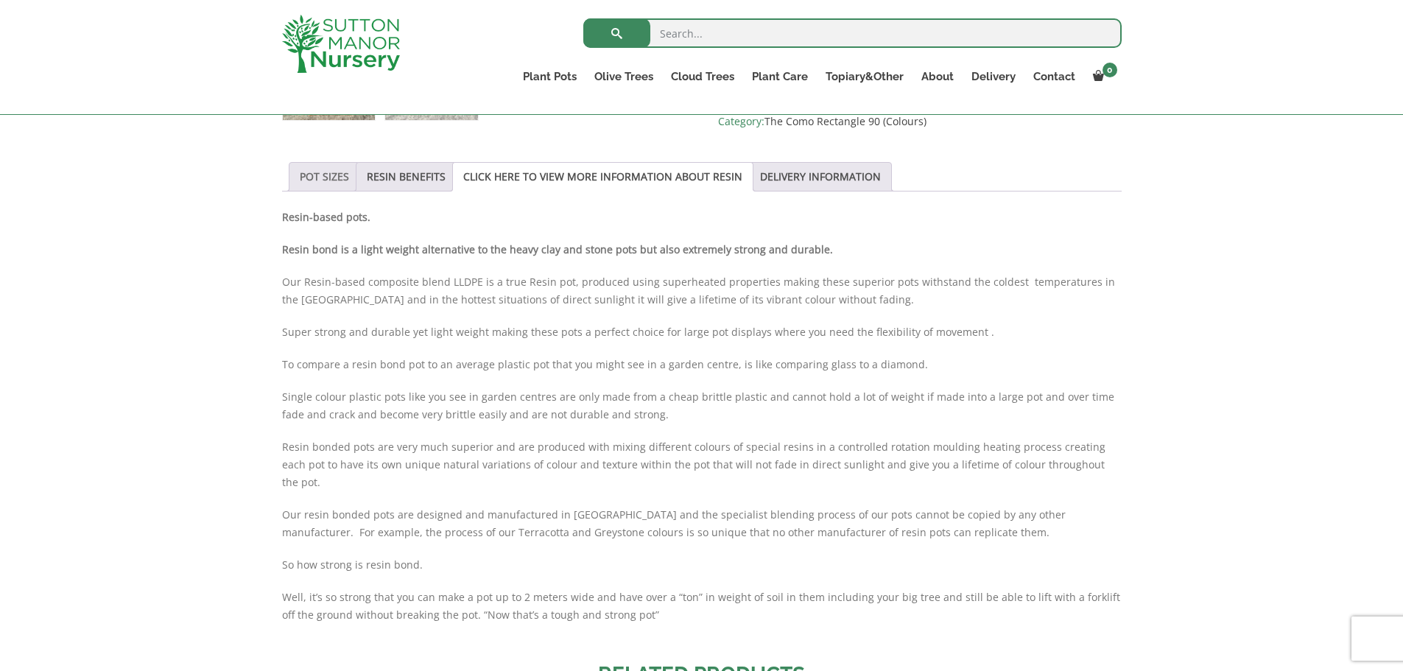
click at [334, 179] on link "POT SIZES" at bounding box center [324, 177] width 49 height 28
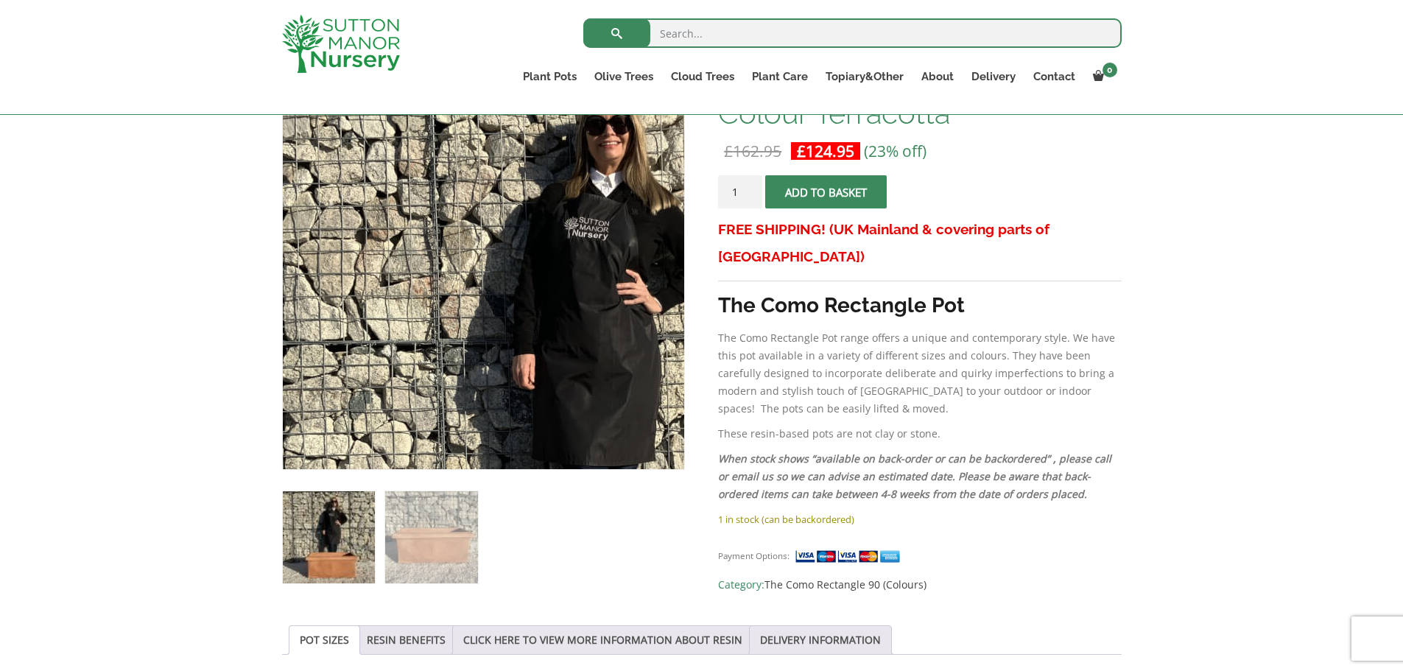
scroll to position [295, 0]
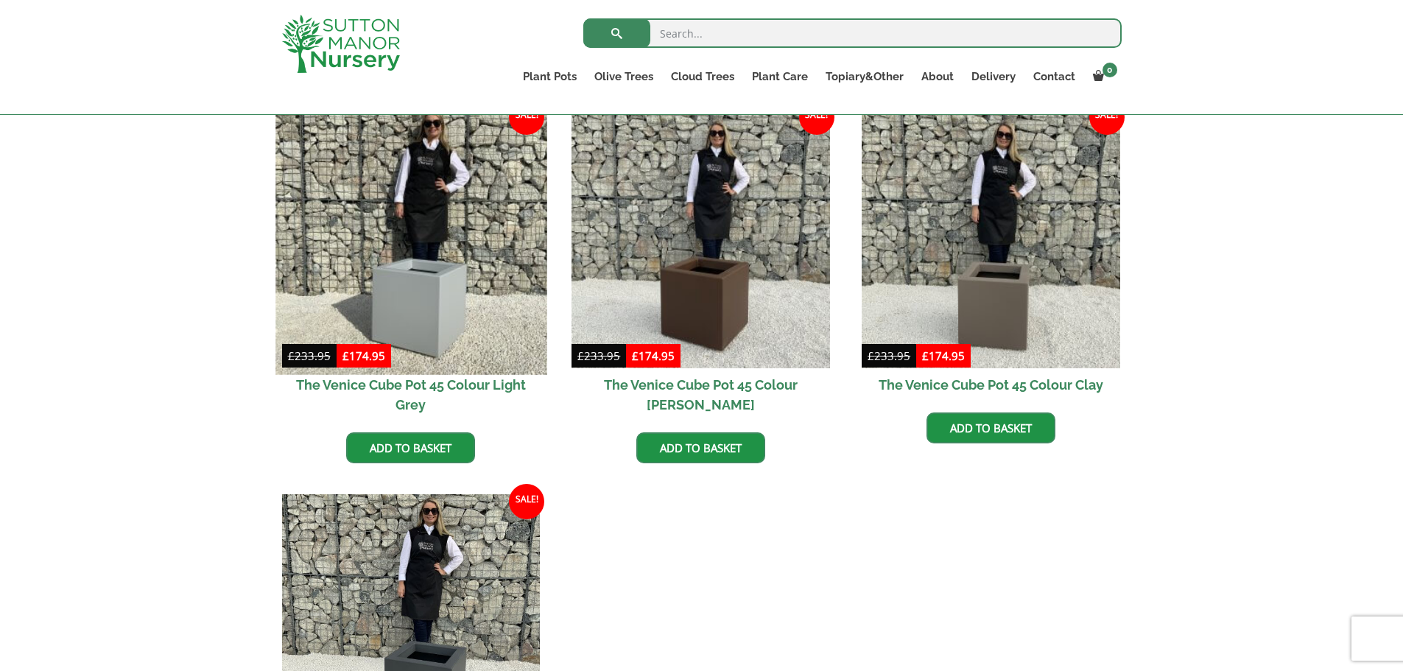
scroll to position [368, 0]
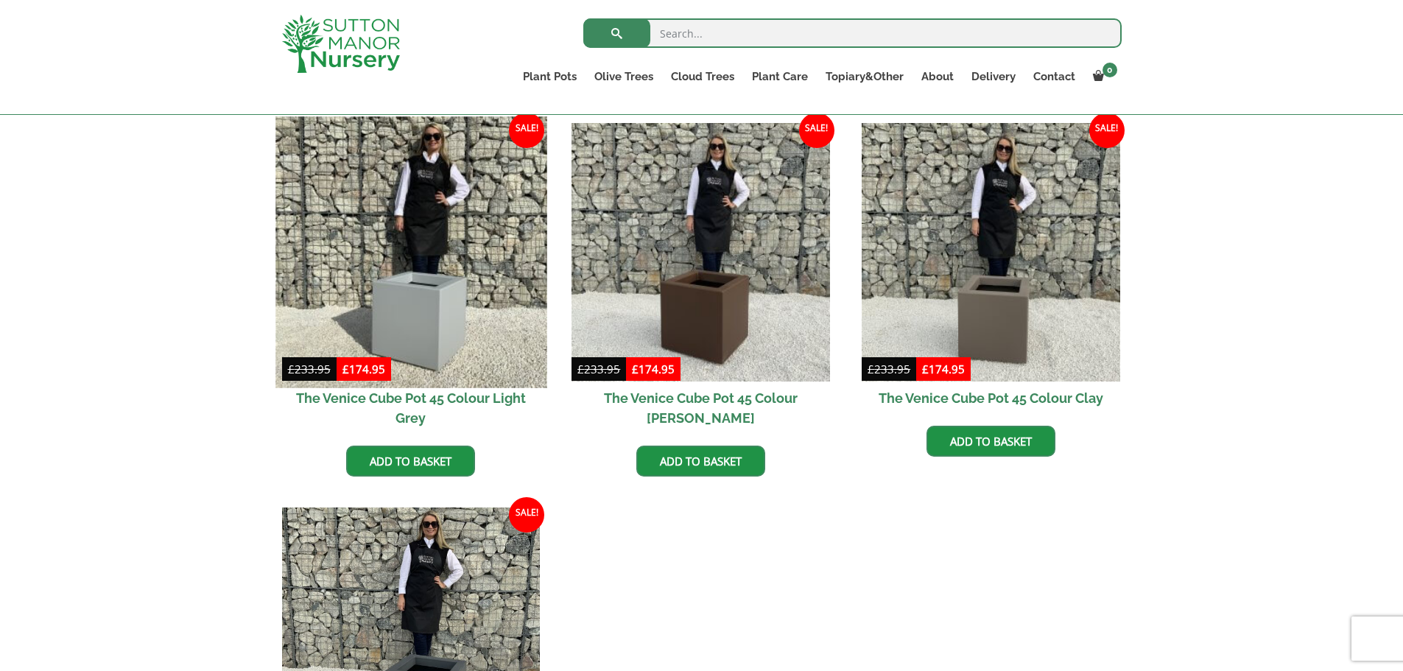
click at [373, 225] on img at bounding box center [411, 251] width 271 height 271
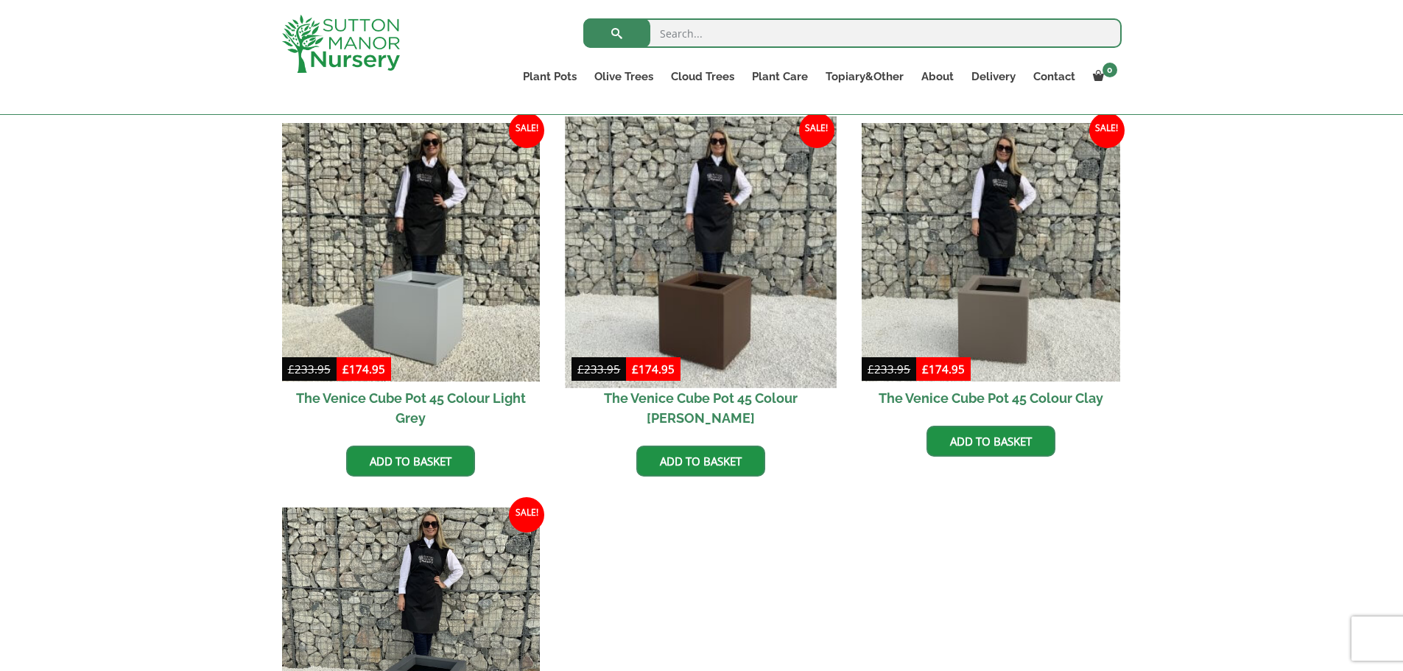
click at [760, 269] on img at bounding box center [701, 251] width 271 height 271
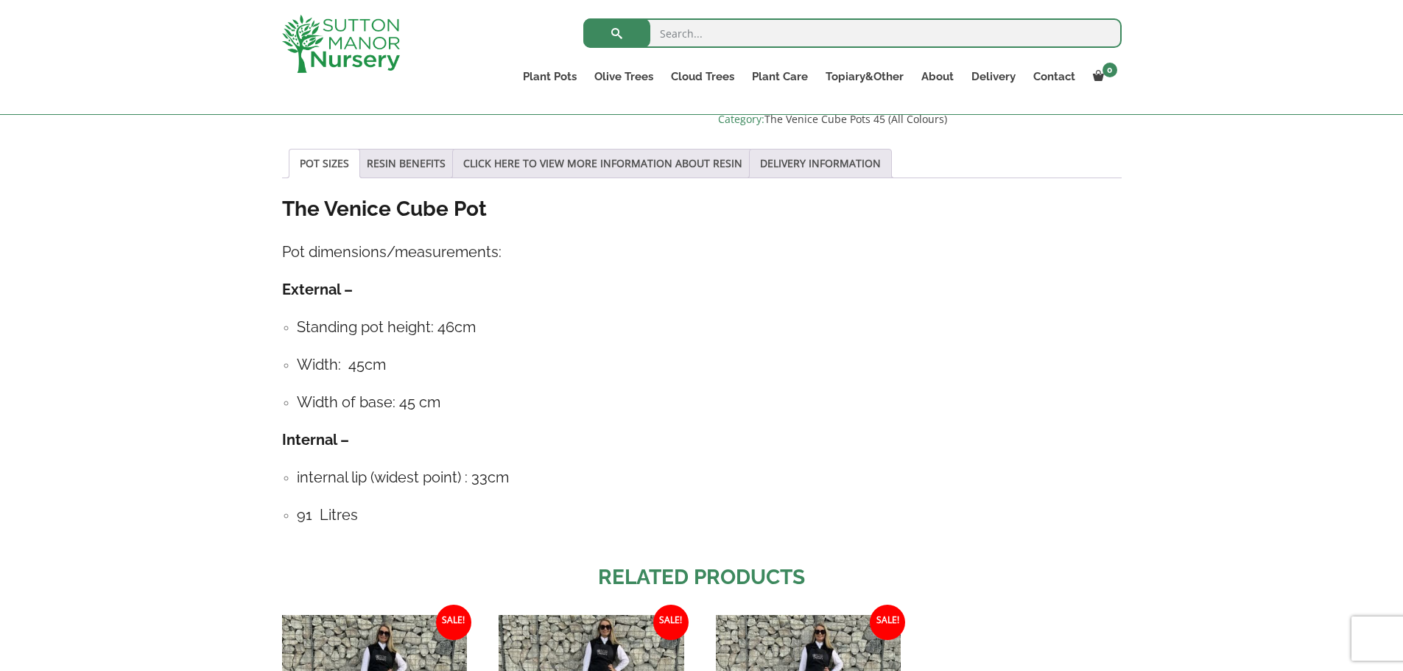
scroll to position [1031, 0]
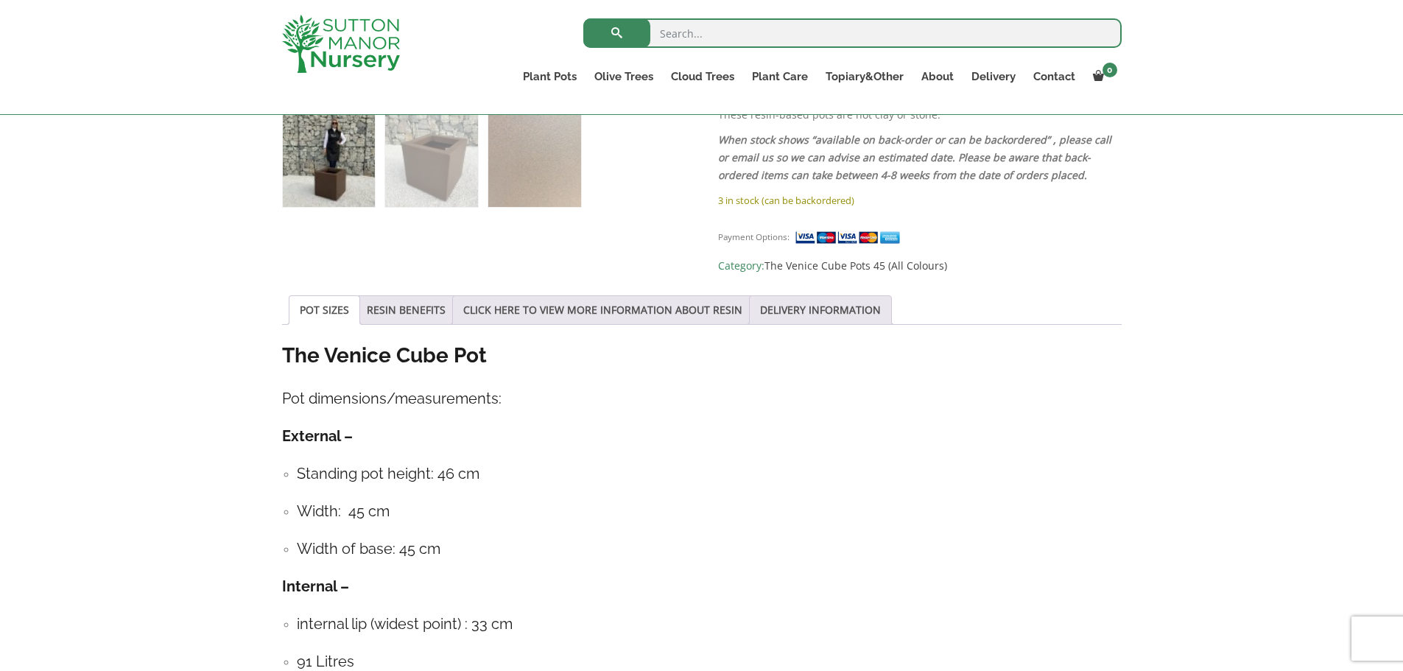
scroll to position [1031, 0]
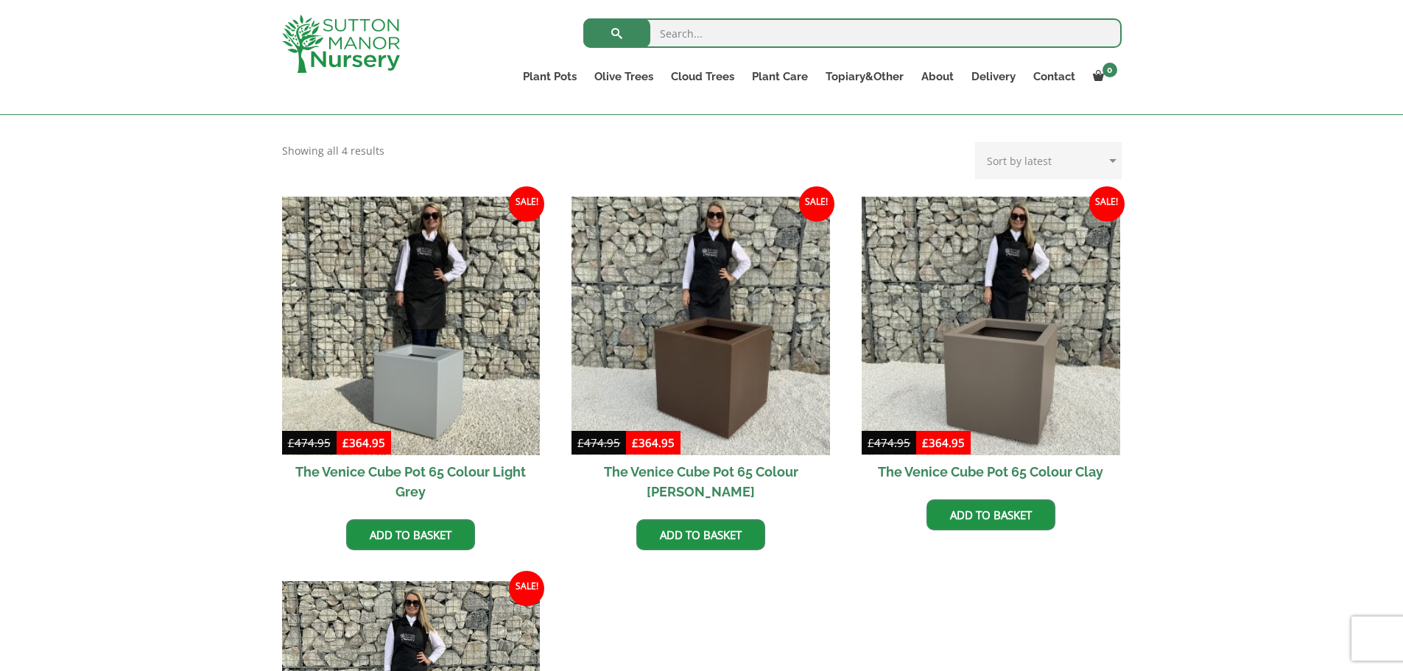
scroll to position [737, 0]
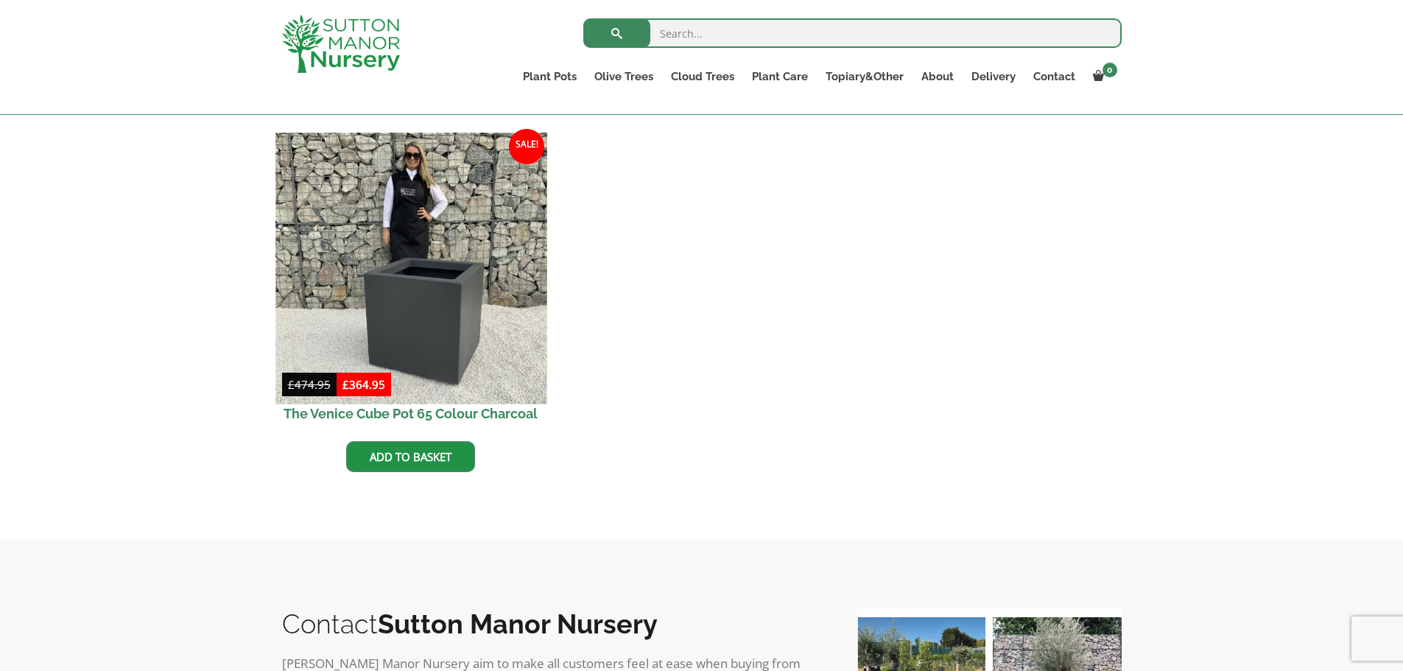
click at [437, 298] on img at bounding box center [411, 268] width 271 height 271
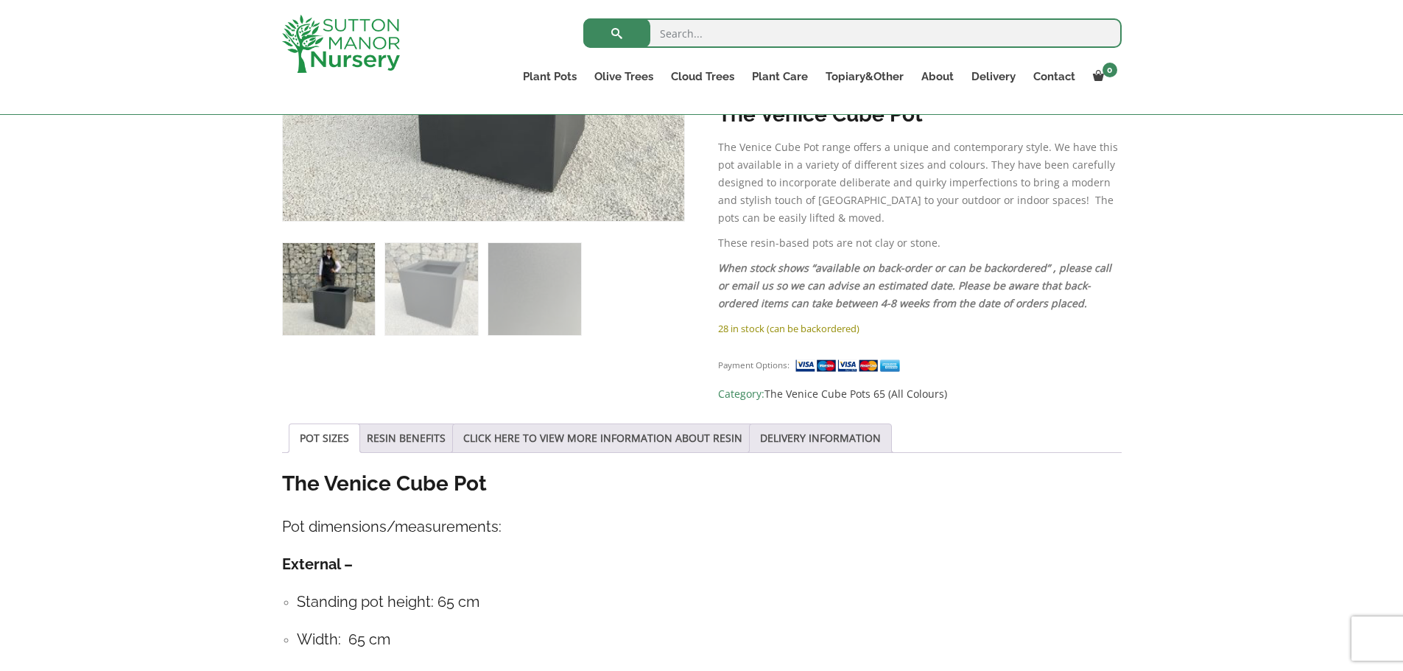
scroll to position [958, 0]
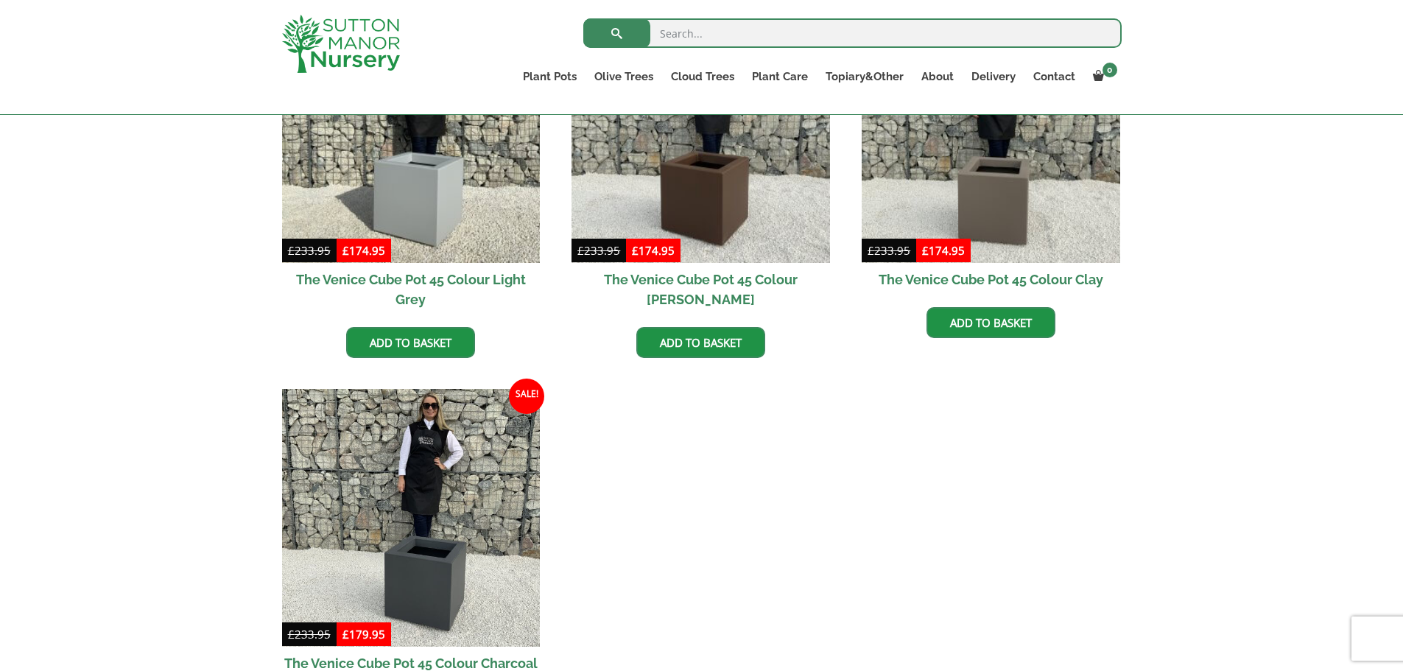
scroll to position [442, 0]
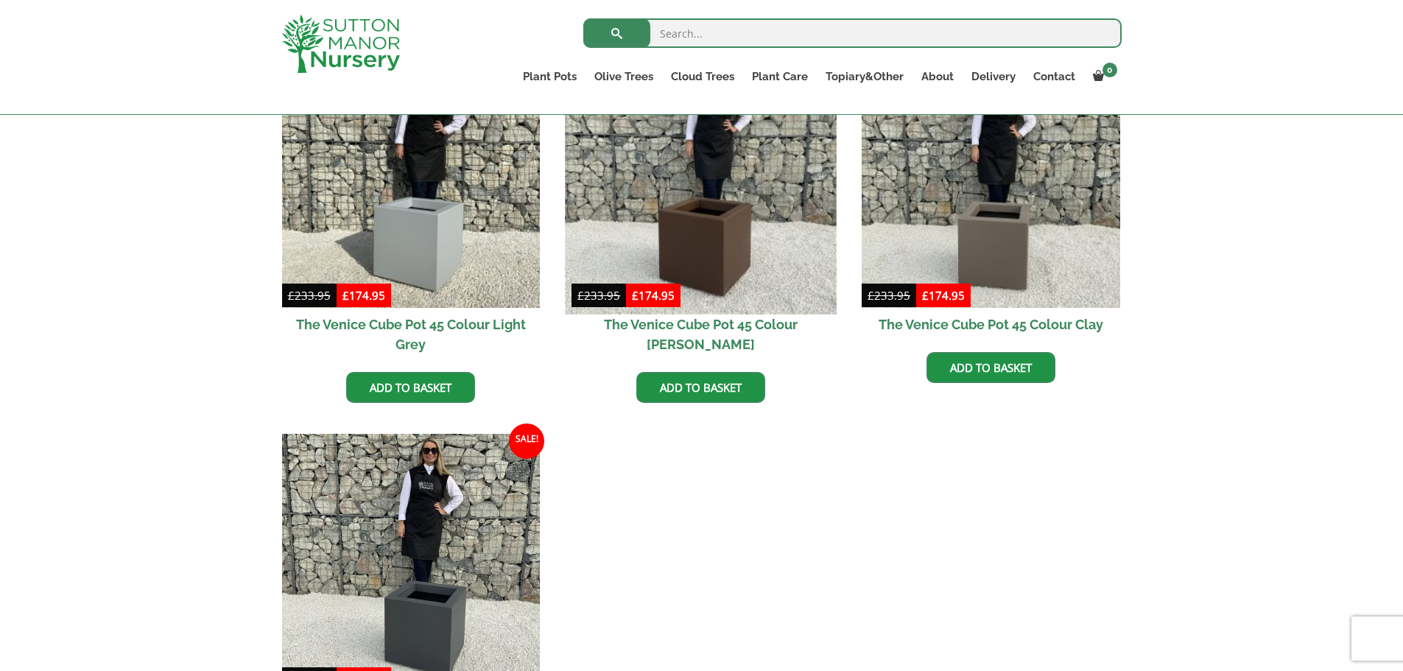
click at [737, 193] on img at bounding box center [701, 178] width 271 height 271
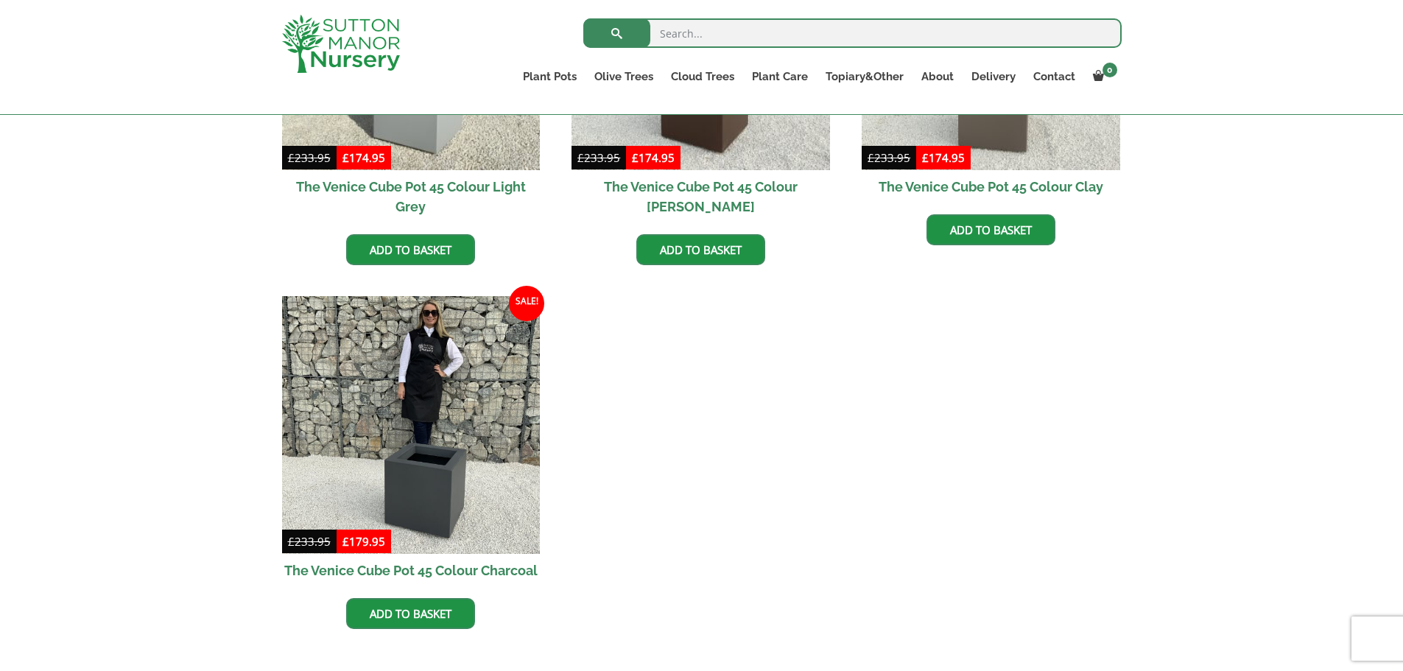
scroll to position [663, 0]
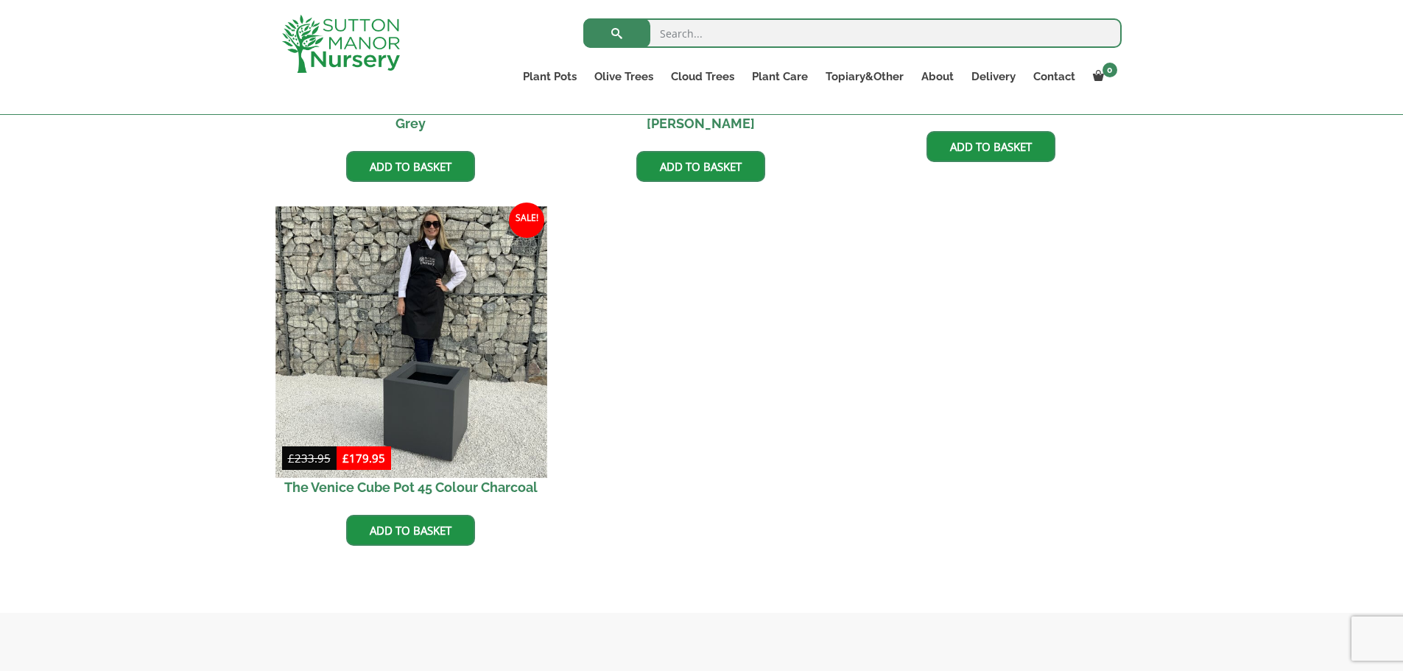
click at [376, 334] on img at bounding box center [411, 341] width 271 height 271
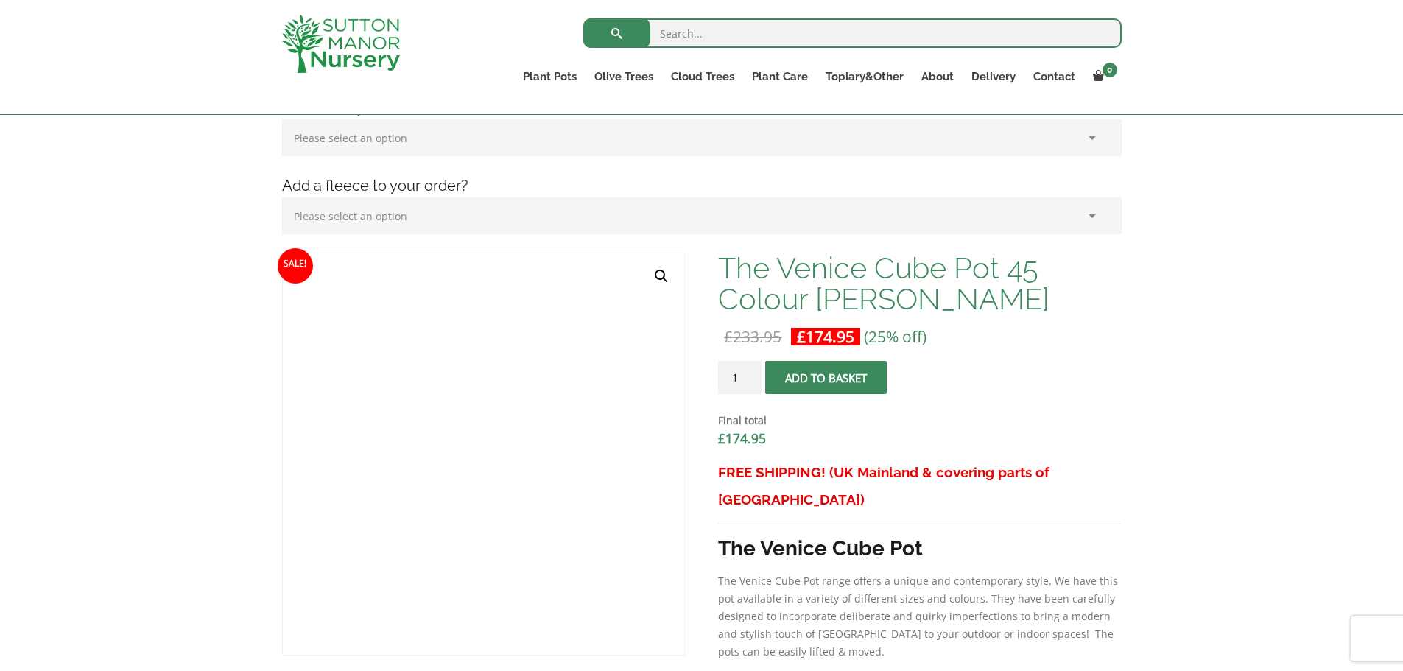
scroll to position [368, 0]
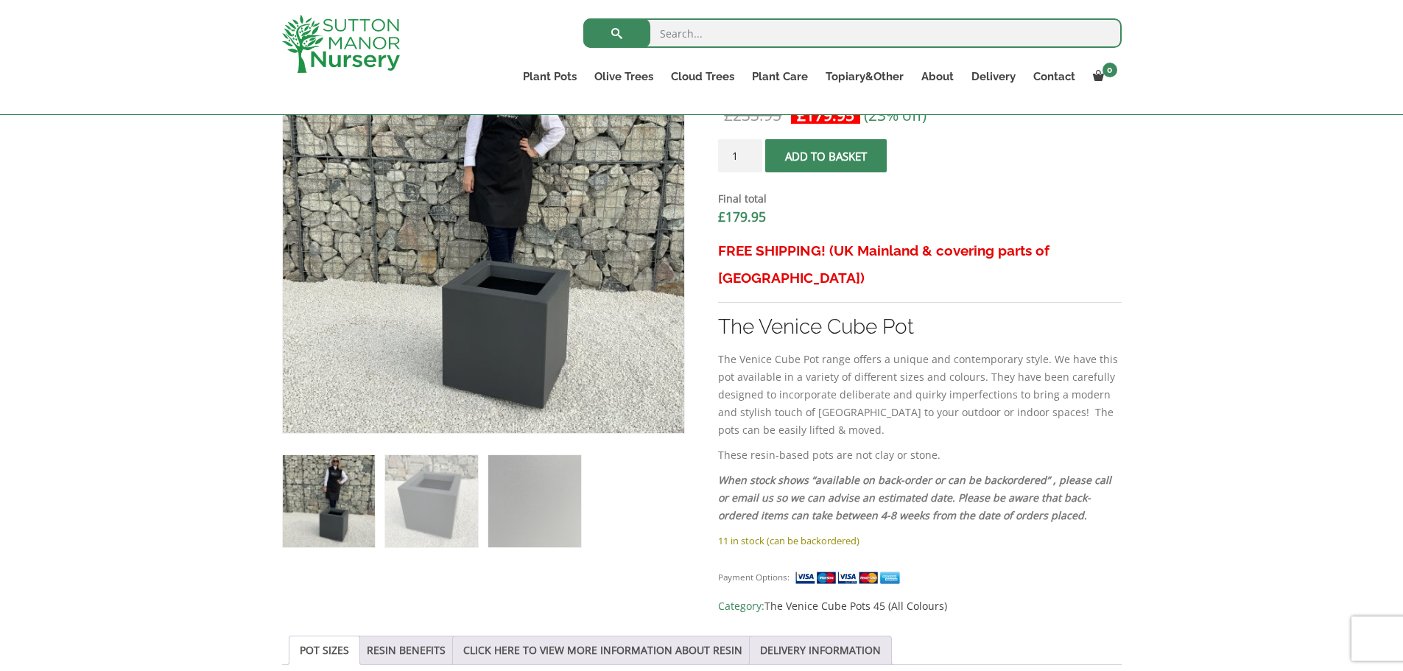
scroll to position [516, 0]
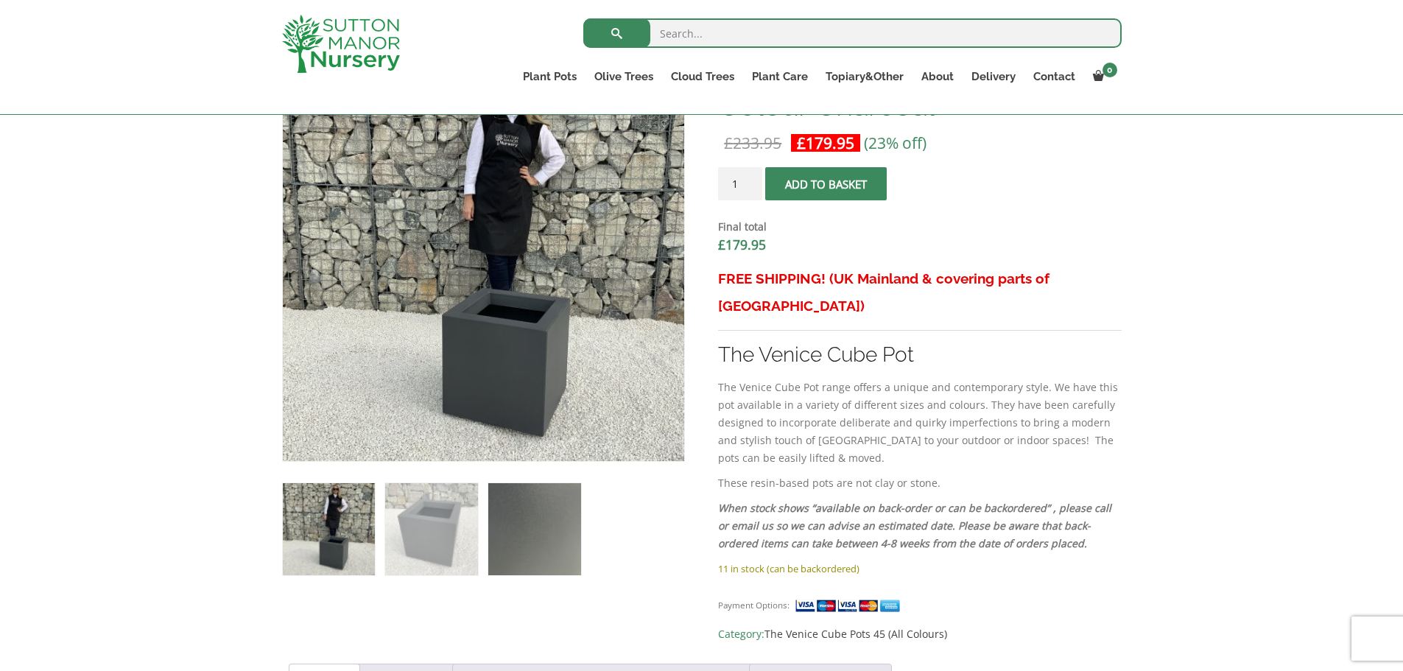
click at [496, 533] on img at bounding box center [534, 529] width 92 height 92
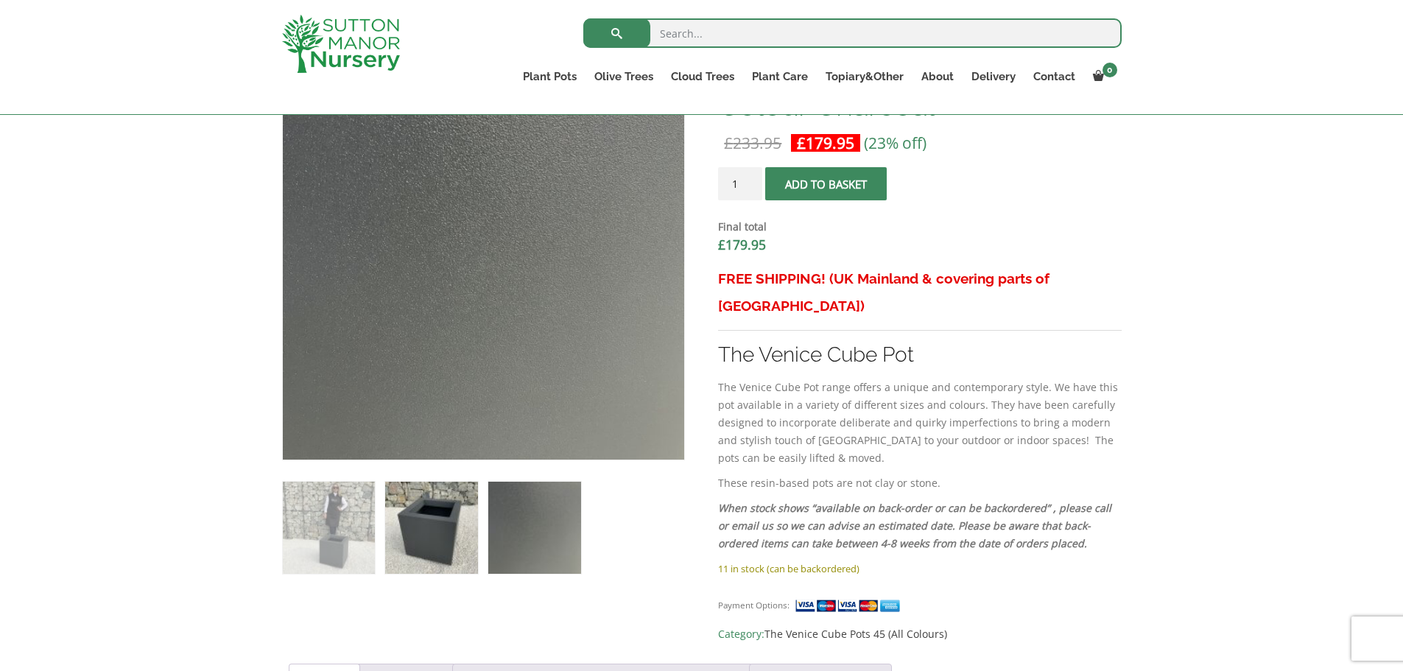
click at [449, 535] on img at bounding box center [431, 528] width 92 height 92
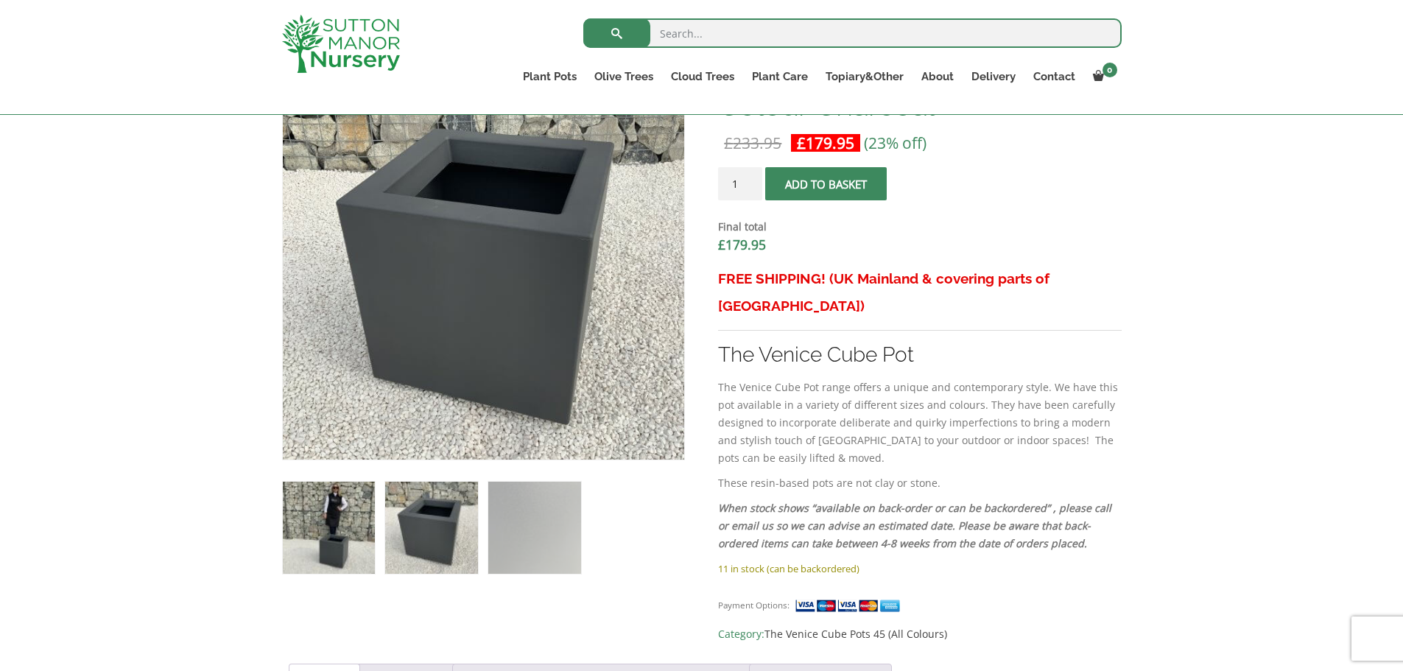
click at [334, 519] on img at bounding box center [329, 528] width 92 height 92
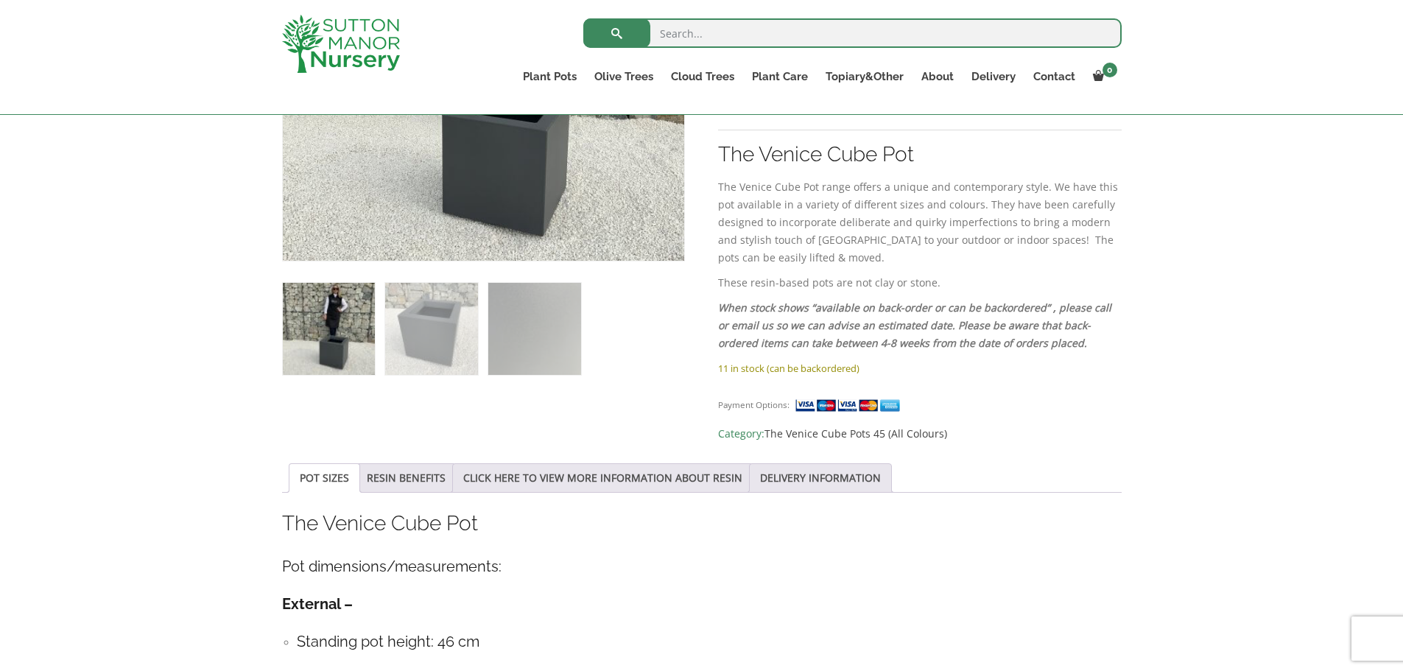
scroll to position [664, 0]
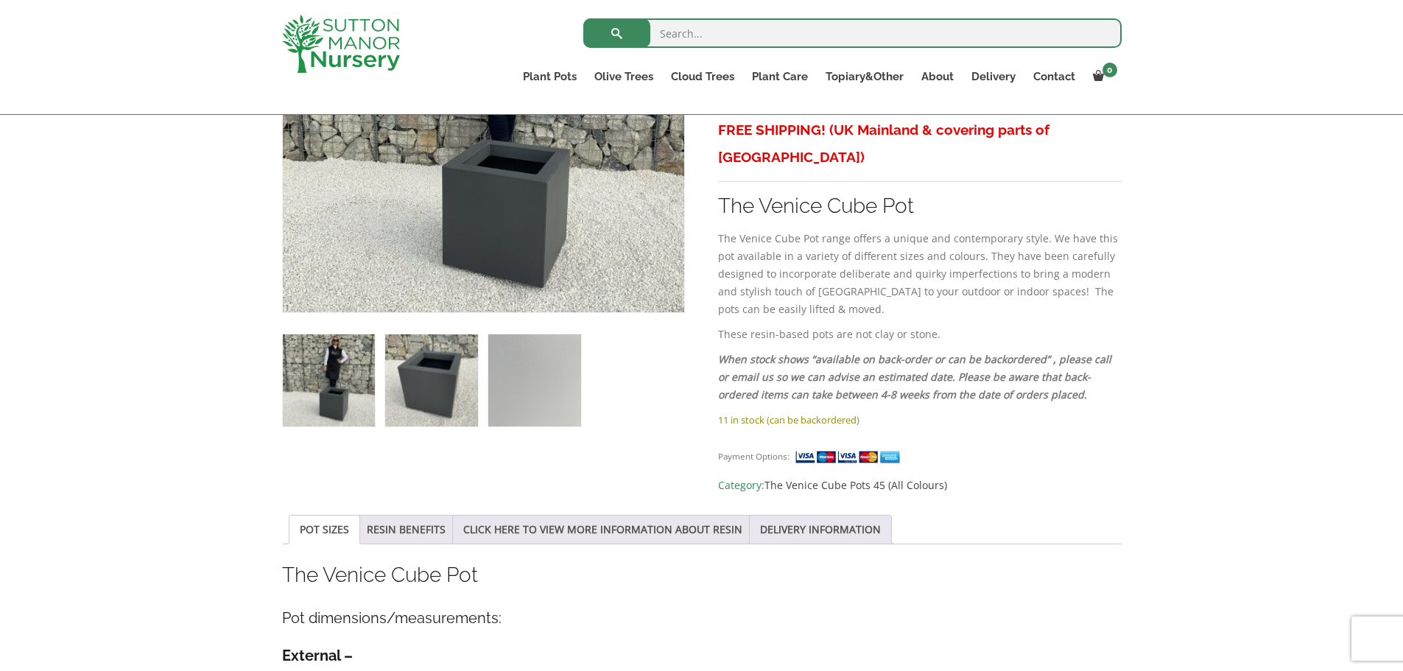
click at [431, 340] on img at bounding box center [431, 380] width 92 height 92
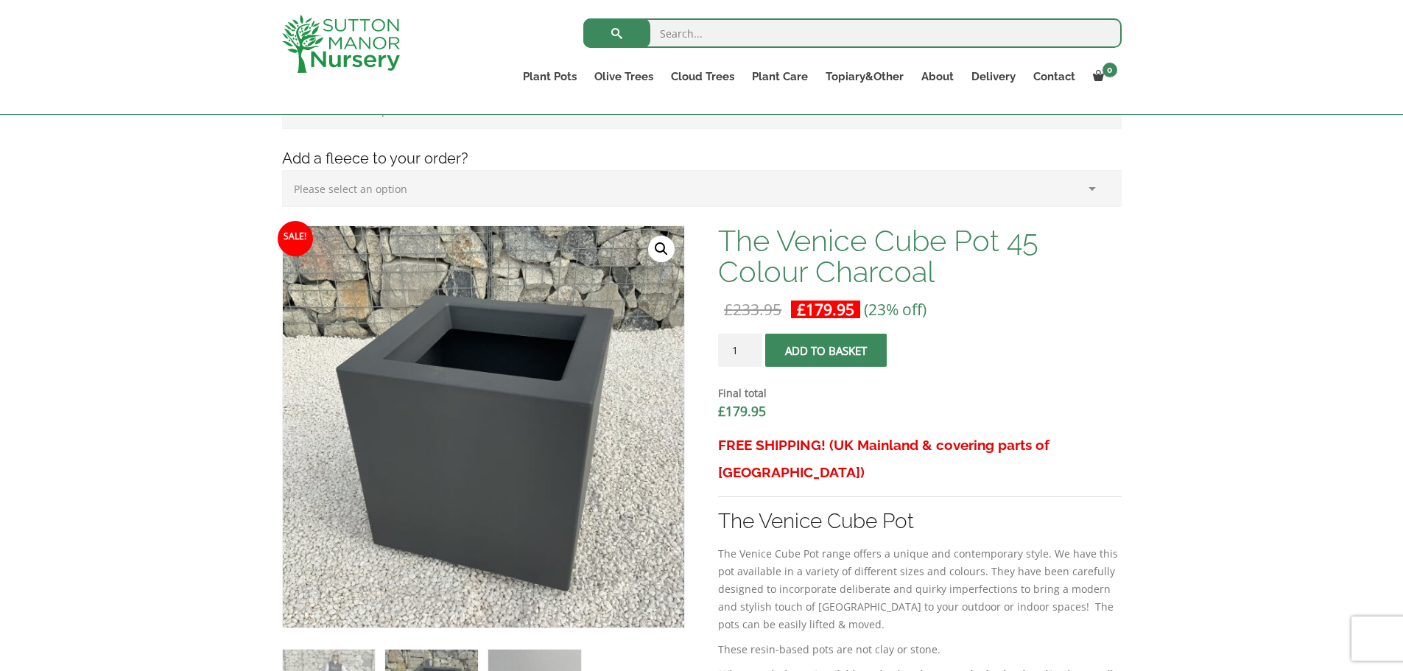
scroll to position [298, 0]
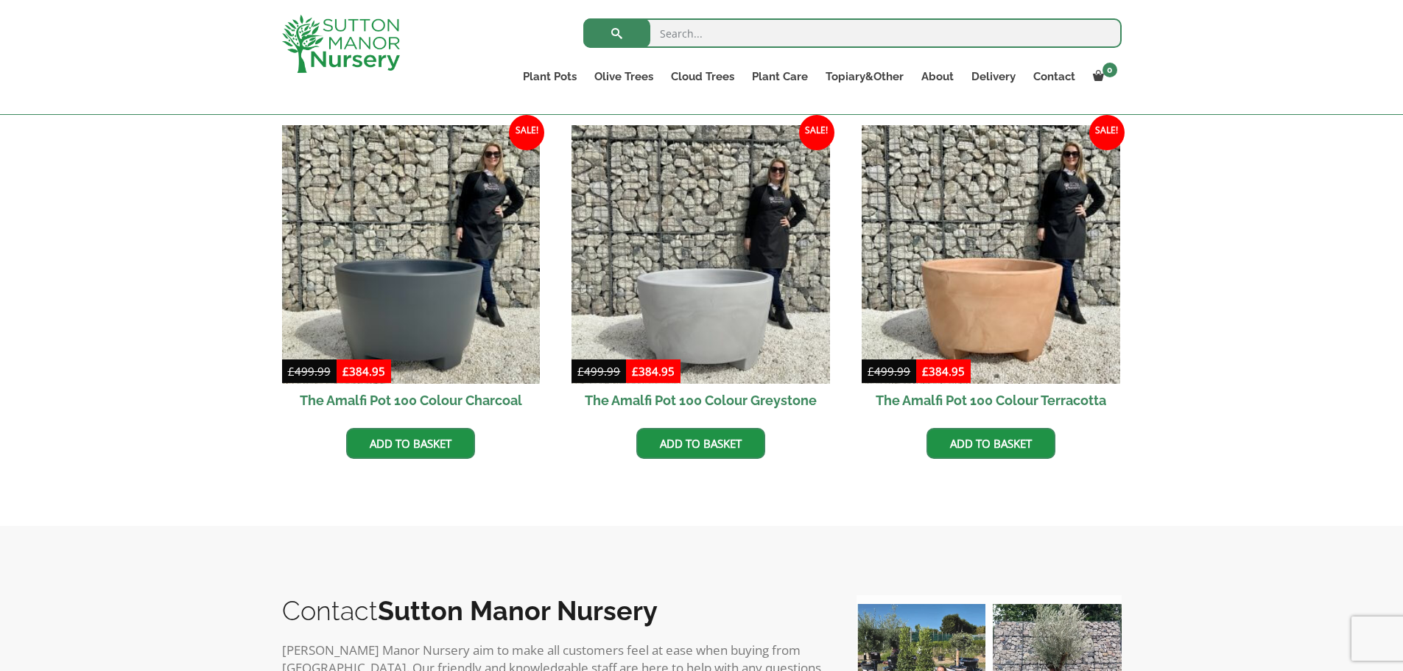
scroll to position [442, 0]
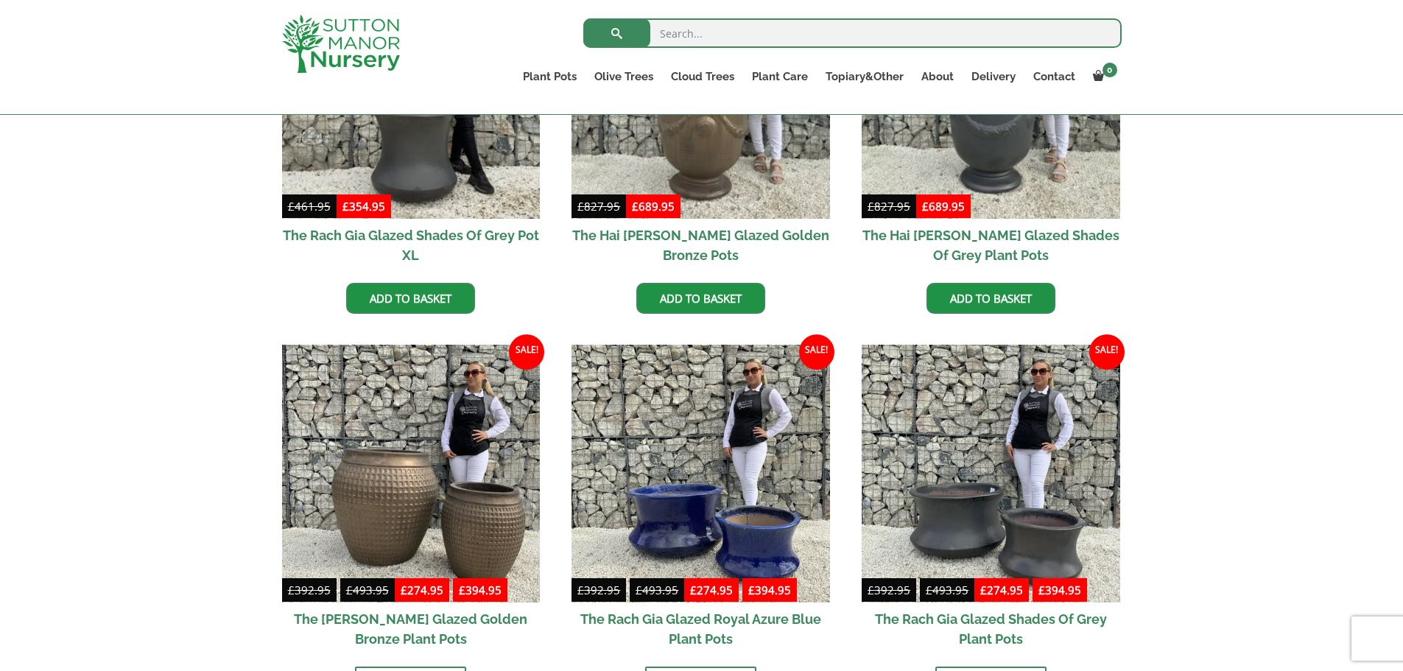
scroll to position [737, 0]
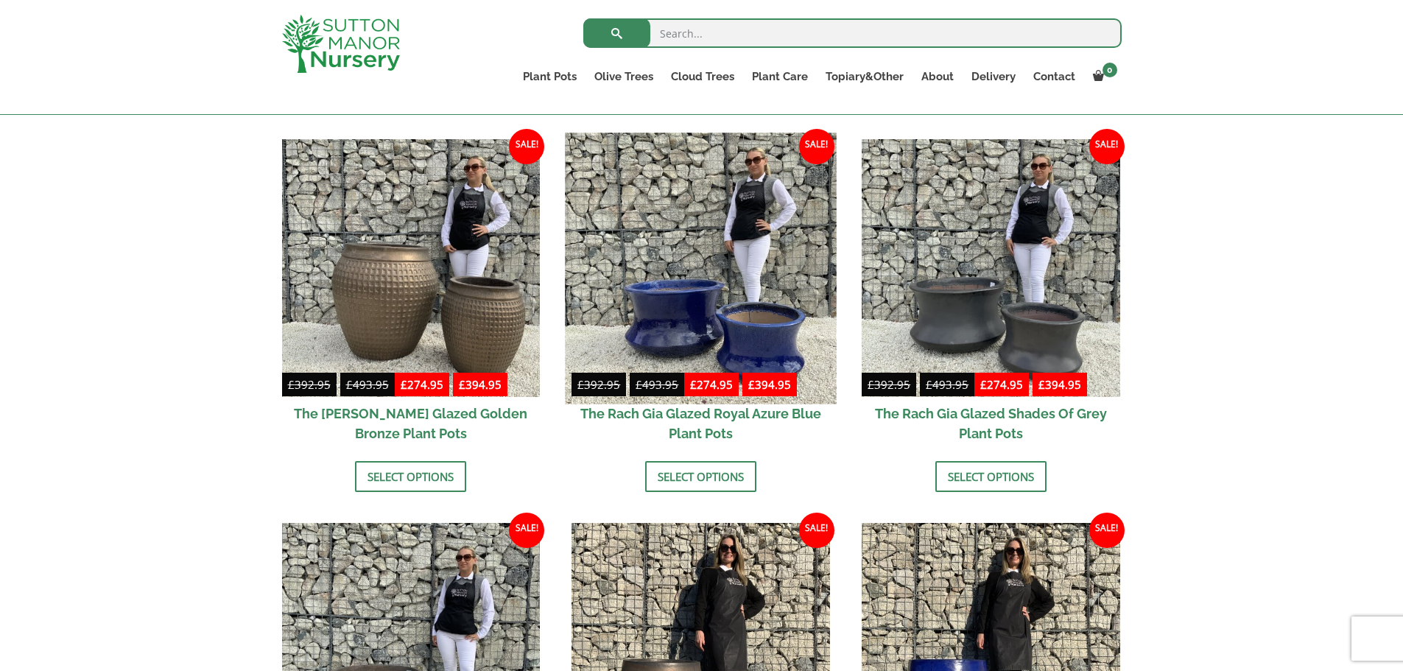
click at [724, 298] on img at bounding box center [701, 268] width 271 height 271
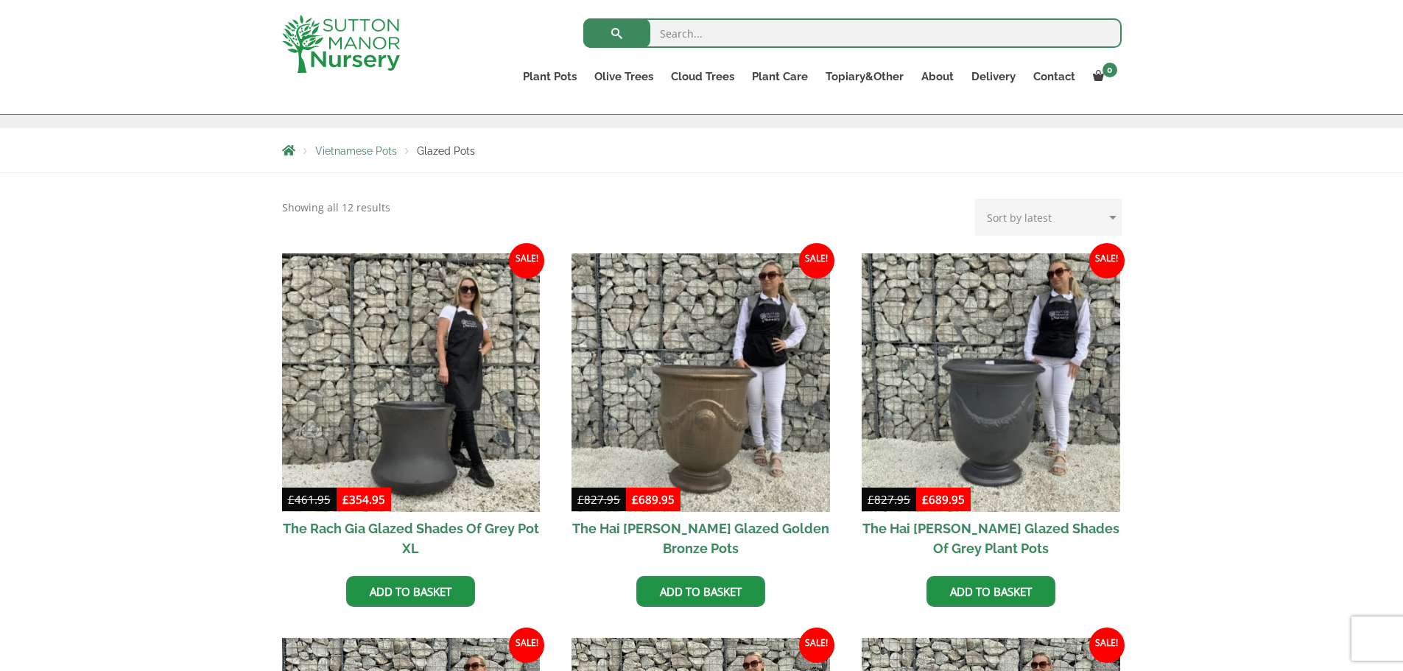
scroll to position [0, 0]
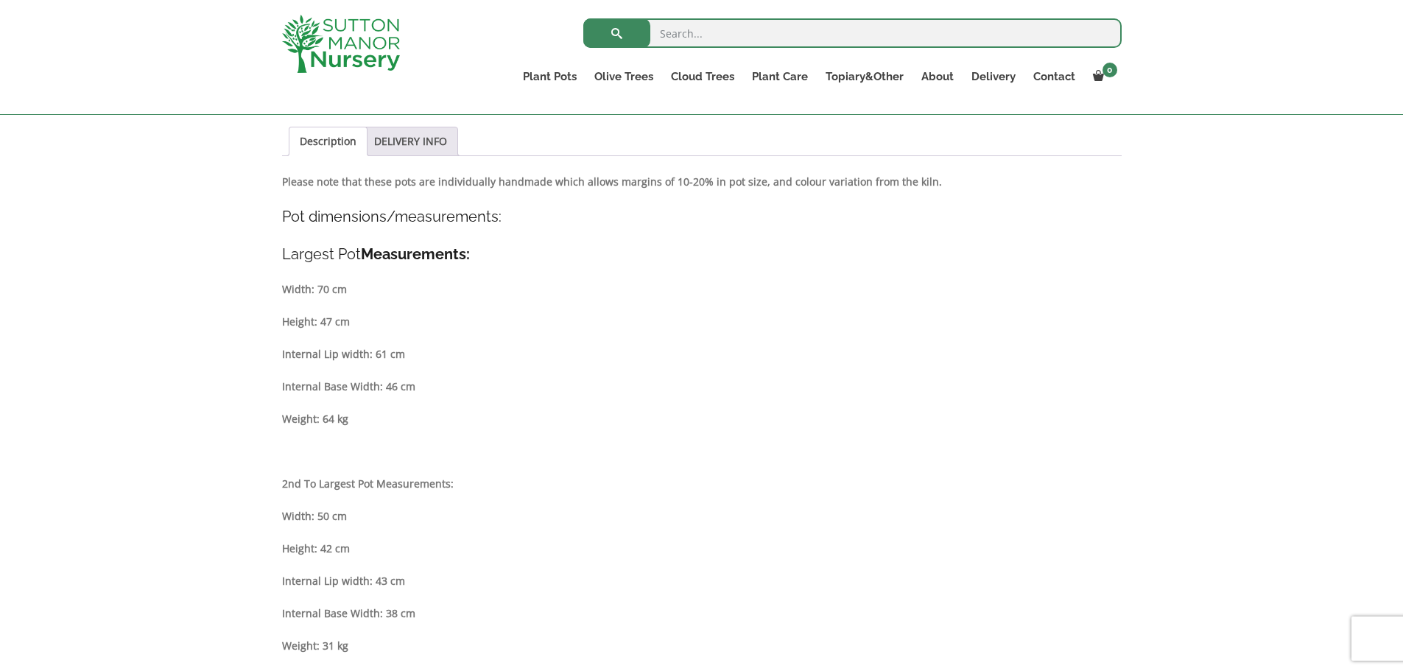
scroll to position [737, 0]
